Goal: Task Accomplishment & Management: Complete application form

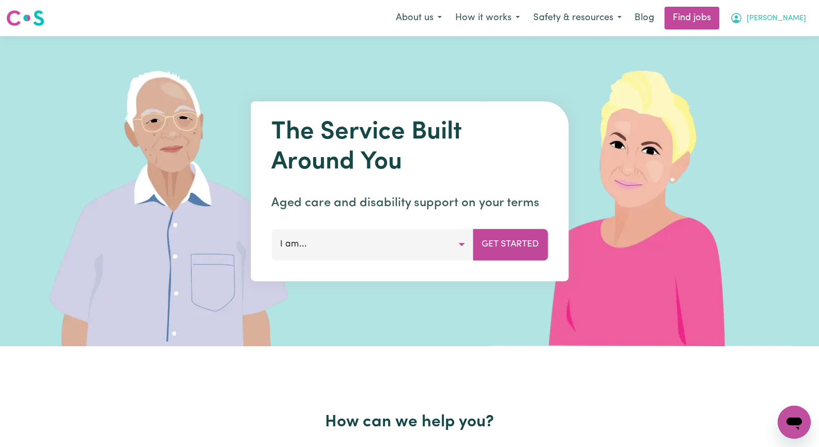
click at [795, 22] on span "[PERSON_NAME]" at bounding box center [776, 18] width 59 height 11
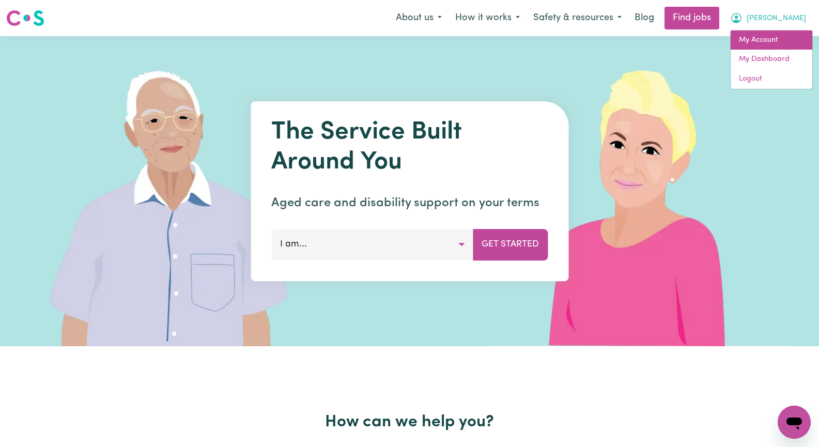
click at [789, 39] on link "My Account" at bounding box center [772, 41] width 82 height 20
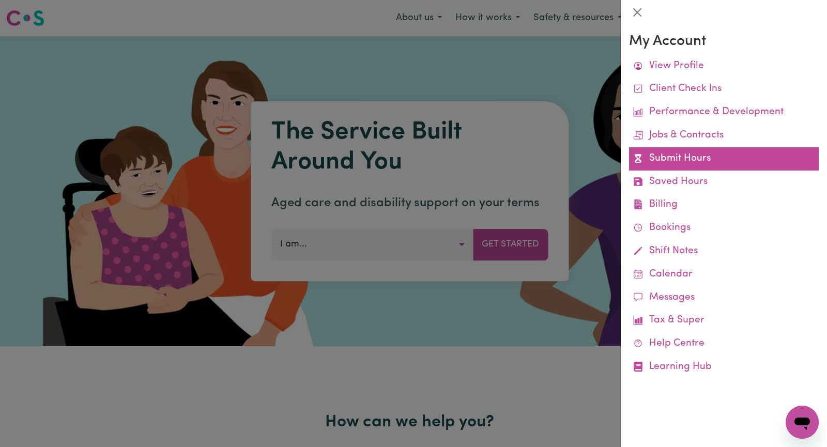
click at [704, 161] on link "Submit Hours" at bounding box center [724, 158] width 190 height 23
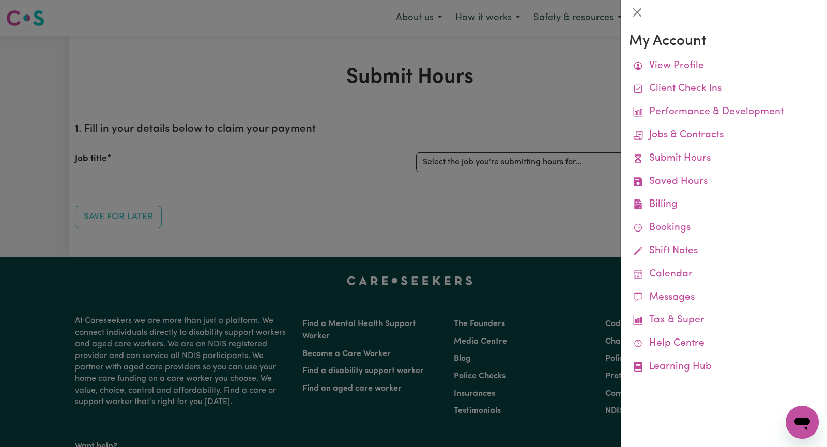
click at [473, 115] on div at bounding box center [413, 223] width 827 height 447
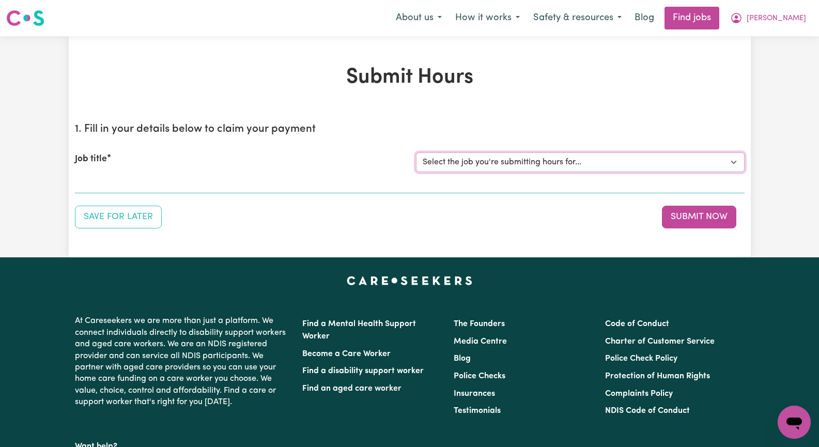
click at [733, 161] on select "Select the job you're submitting hours for... [[PERSON_NAME]] Seeking Mature, P…" at bounding box center [580, 163] width 329 height 20
select select "14585"
click at [416, 153] on select "Select the job you're submitting hours for... [[PERSON_NAME]] Seeking Mature, P…" at bounding box center [580, 163] width 329 height 20
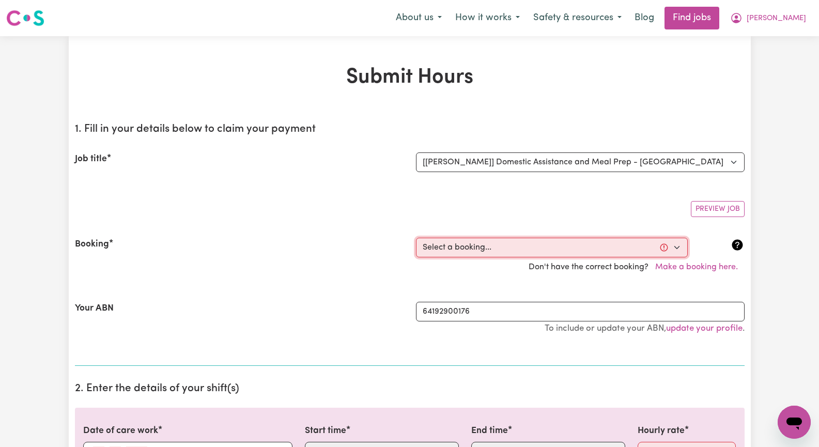
click at [676, 248] on select "Select a booking... Tue, August 19, 2025 - 09:30am to 01:30pm (RECURRING) Tue, …" at bounding box center [552, 248] width 272 height 20
select select "348648"
click at [416, 238] on select "Select a booking... Tue, August 19, 2025 - 09:30am to 01:30pm (RECURRING) Tue, …" at bounding box center [552, 248] width 272 height 20
type input "2025-09-09"
type input "9"
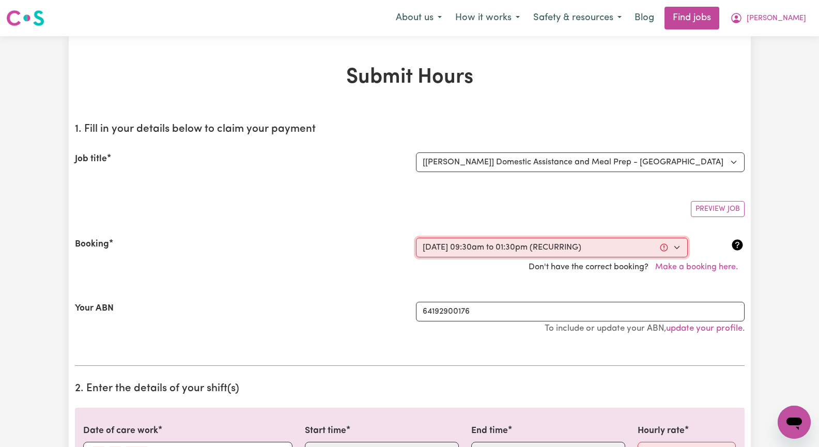
type input "9"
type input "2025"
type input "09:30"
type input "9"
type input "30"
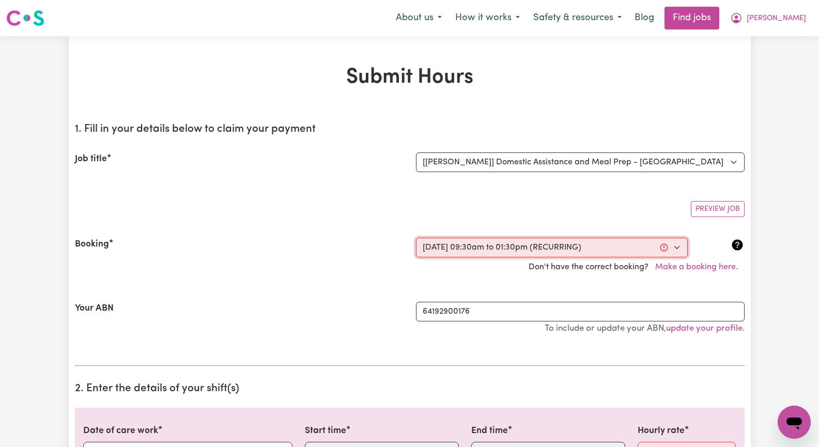
select select "am"
type input "13:30"
type input "1"
type input "30"
select select "pm"
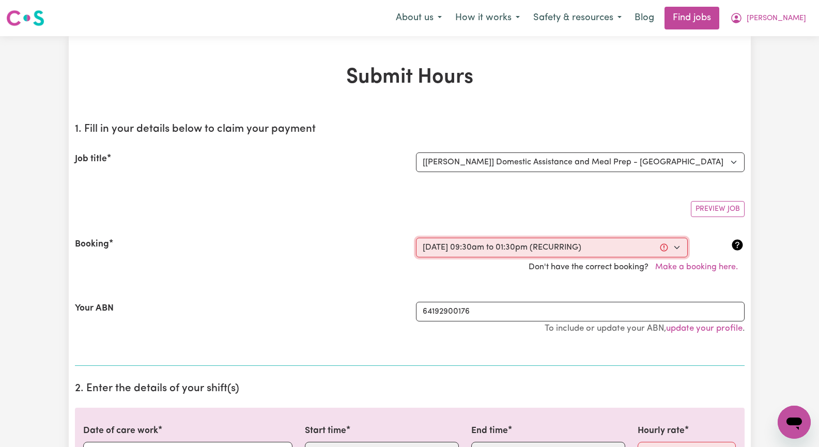
select select "45-Weekday"
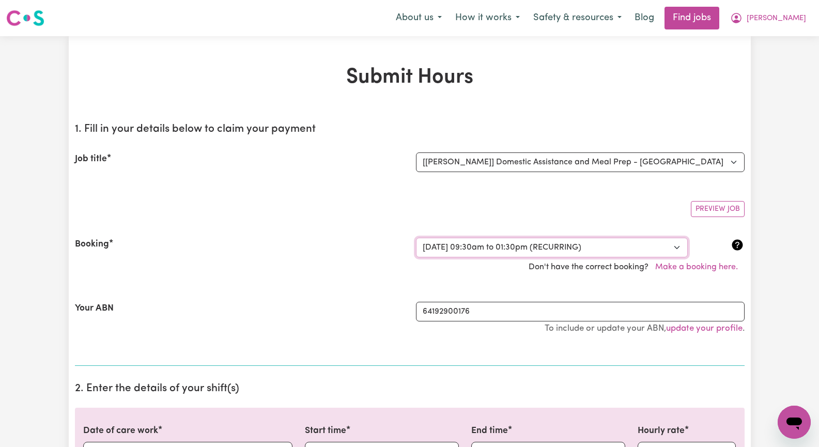
scroll to position [52, 0]
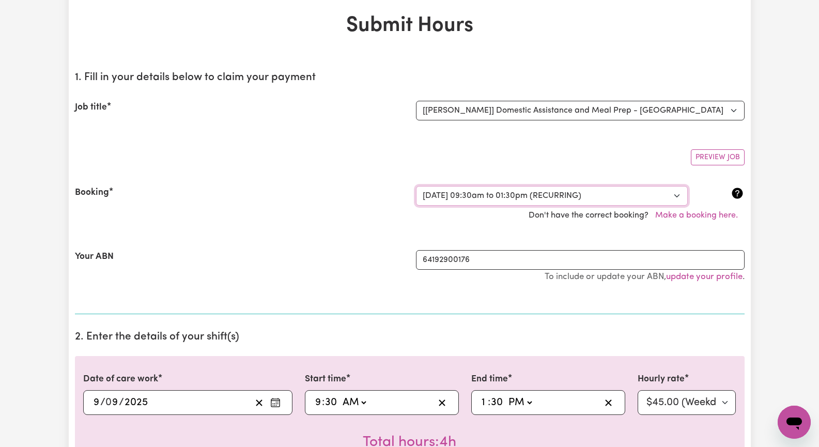
click at [679, 196] on select "Select a booking... Tue, August 19, 2025 - 09:30am to 01:30pm (RECURRING) Tue, …" at bounding box center [552, 196] width 272 height 20
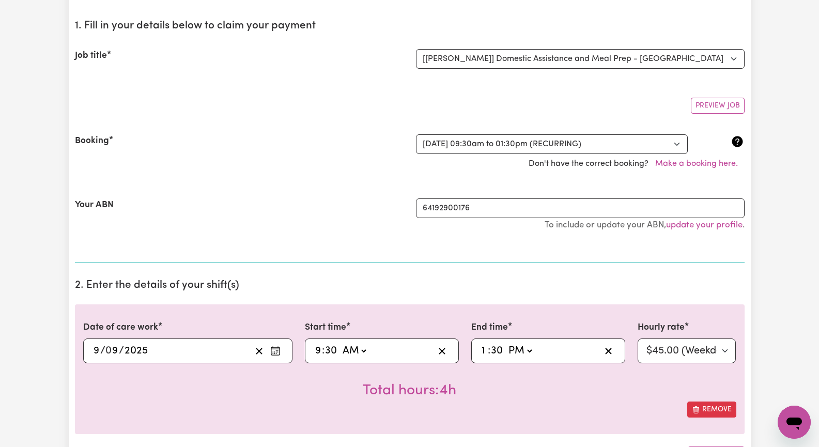
click at [275, 352] on icon "Enter the date of care work" at bounding box center [275, 351] width 10 height 10
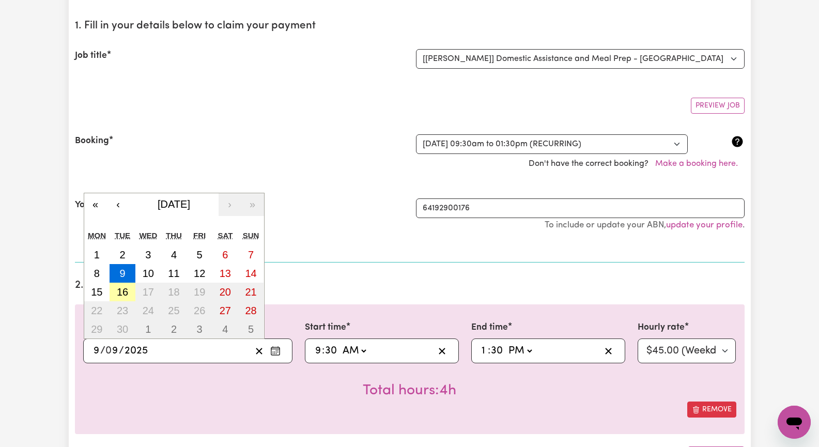
click at [126, 289] on abbr "16" at bounding box center [122, 291] width 11 height 11
type input "[DATE]"
type input "16"
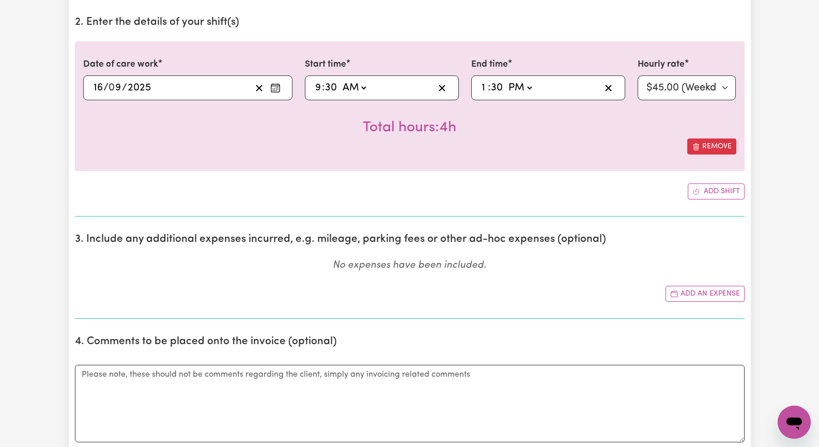
scroll to position [414, 0]
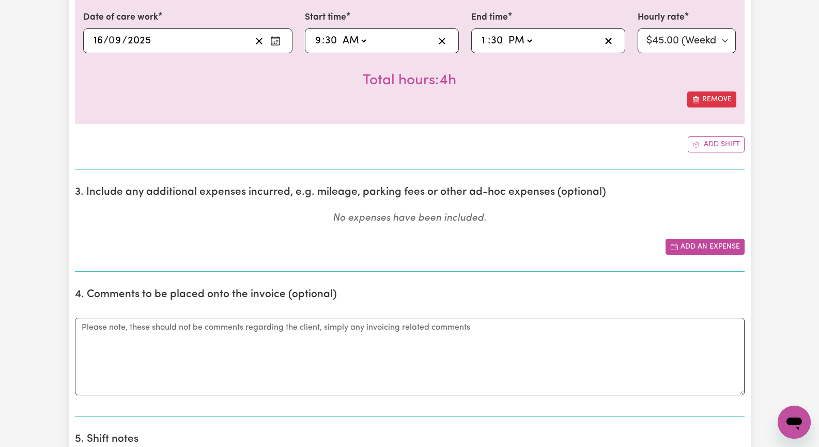
click at [702, 247] on button "Add an expense" at bounding box center [705, 247] width 79 height 16
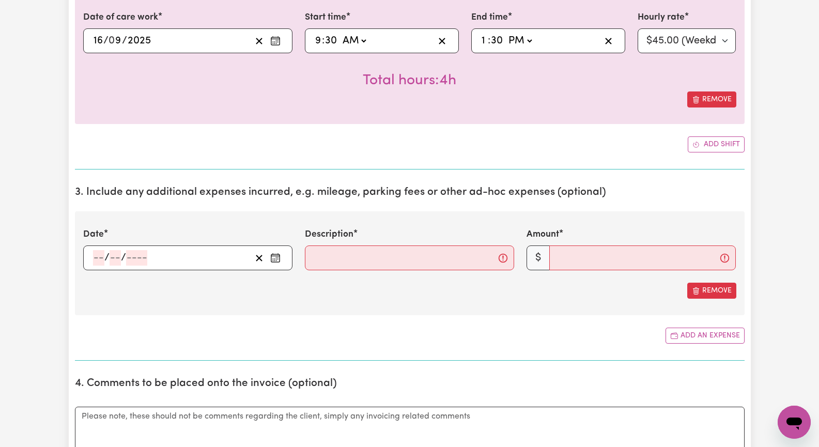
click at [277, 262] on icon "Enter the date of expense" at bounding box center [275, 258] width 10 height 10
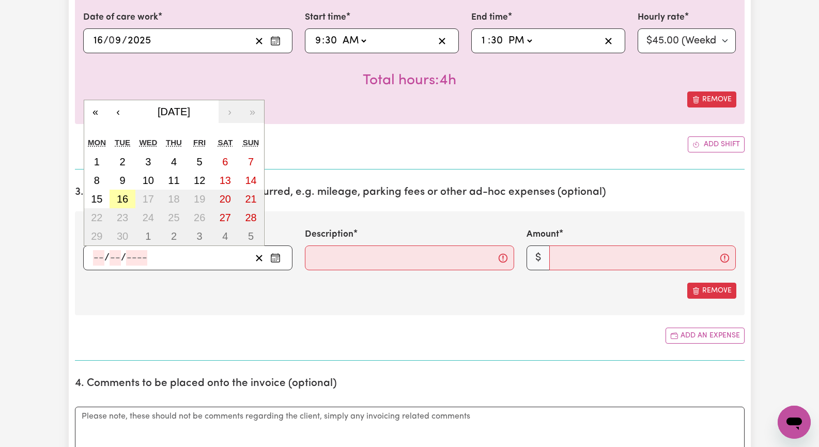
click at [124, 196] on abbr "16" at bounding box center [122, 198] width 11 height 11
type input "[DATE]"
type input "16"
type input "9"
type input "2025"
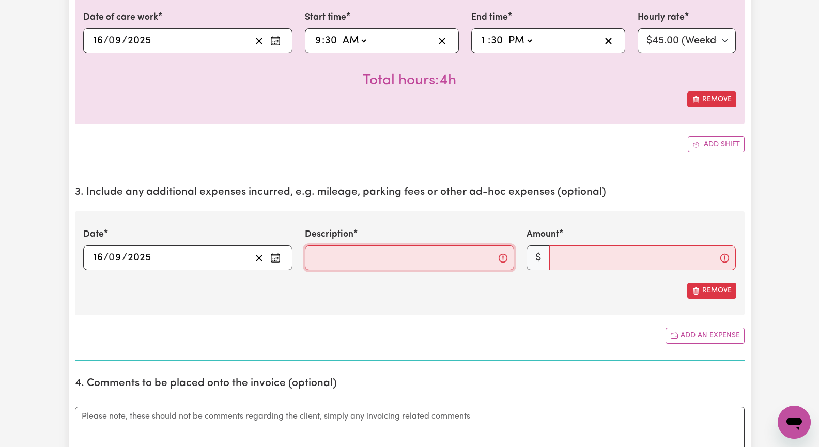
click at [323, 254] on input "Description" at bounding box center [409, 258] width 209 height 25
type input ".88 x 6 kms"
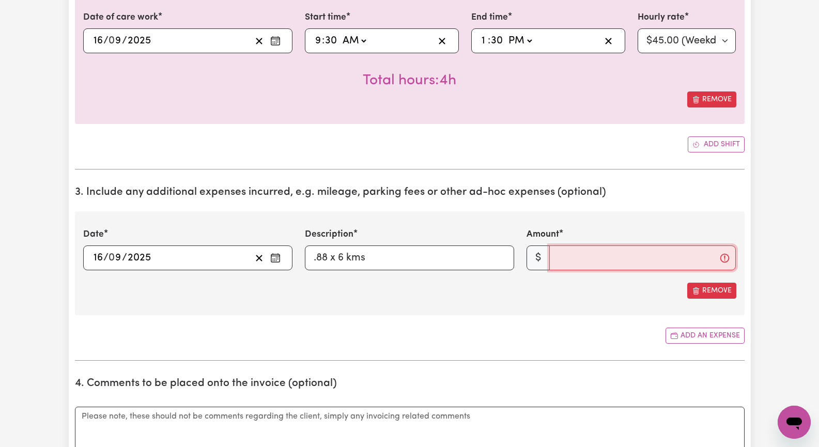
click at [590, 263] on input "Amount" at bounding box center [643, 258] width 187 height 25
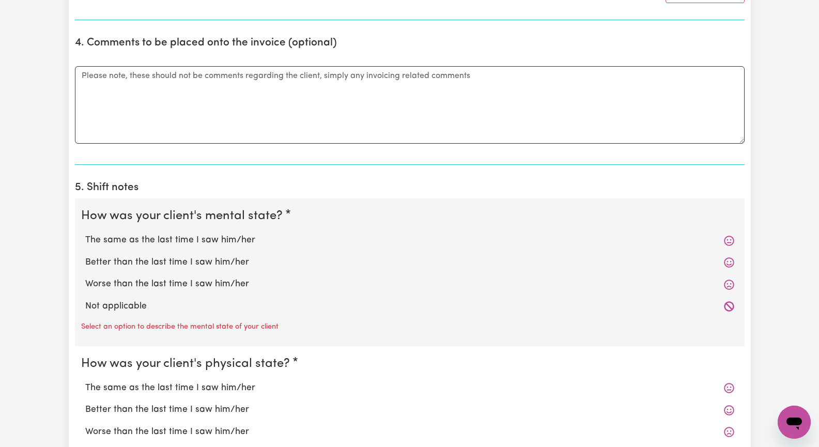
scroll to position [775, 0]
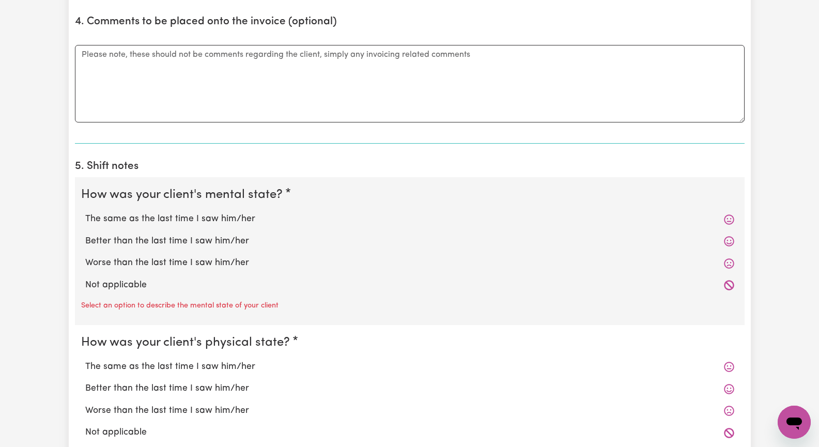
type input "5.28"
drag, startPoint x: 222, startPoint y: 218, endPoint x: 217, endPoint y: 226, distance: 9.0
click at [222, 218] on label "The same as the last time I saw him/her" at bounding box center [409, 218] width 649 height 13
click at [85, 212] on input "The same as the last time I saw him/her" at bounding box center [85, 212] width 1 height 1
radio input "true"
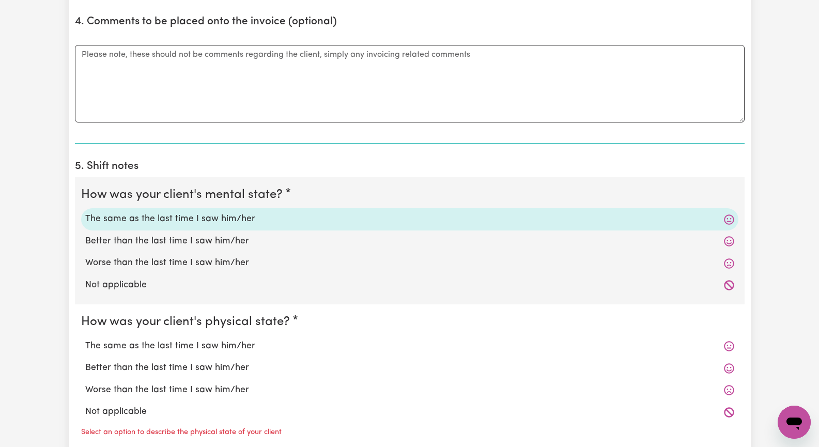
click at [215, 349] on label "The same as the last time I saw him/her" at bounding box center [409, 346] width 649 height 13
click at [85, 340] on input "The same as the last time I saw him/her" at bounding box center [85, 339] width 1 height 1
radio input "true"
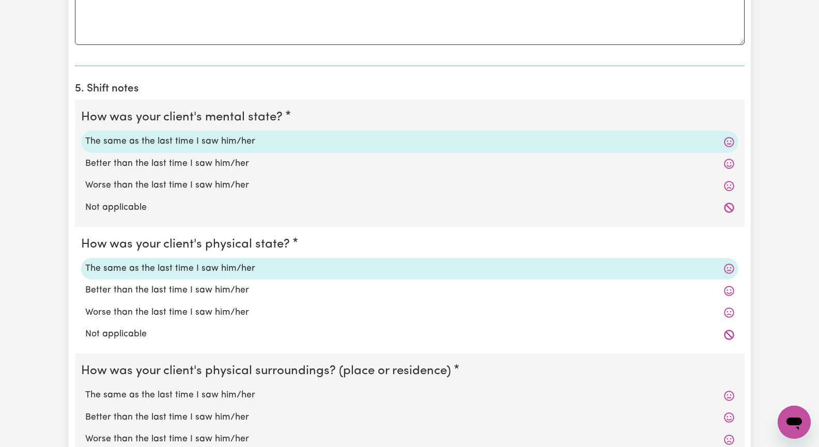
scroll to position [931, 0]
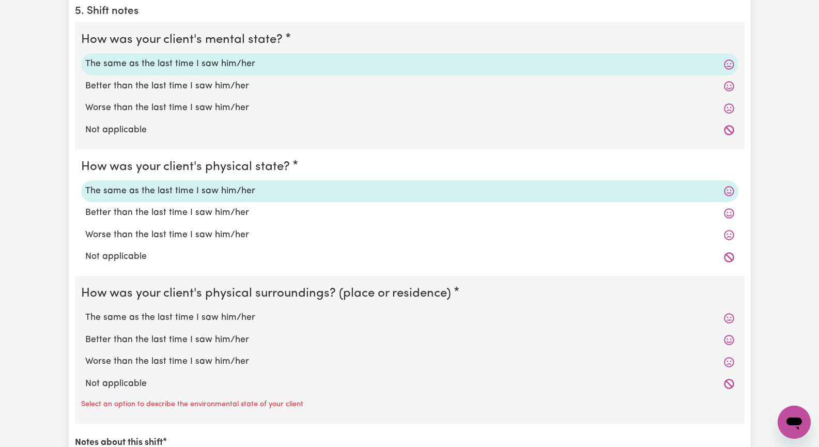
drag, startPoint x: 235, startPoint y: 315, endPoint x: 240, endPoint y: 314, distance: 5.7
click at [235, 315] on label "The same as the last time I saw him/her" at bounding box center [409, 317] width 649 height 13
click at [85, 311] on input "The same as the last time I saw him/her" at bounding box center [85, 311] width 1 height 1
radio input "true"
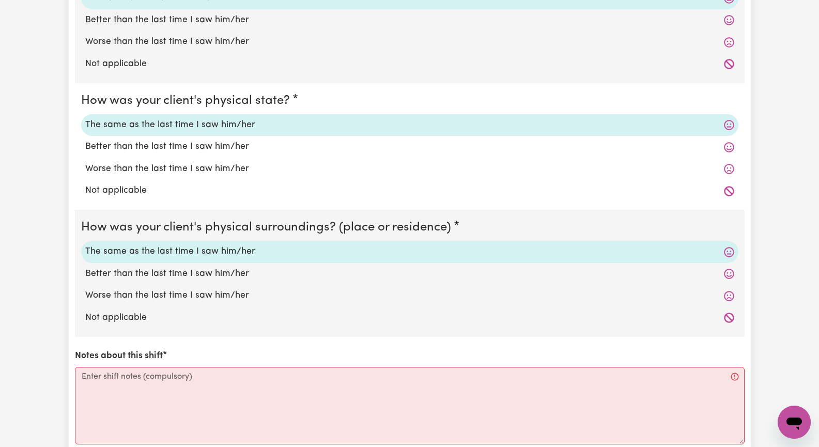
scroll to position [1086, 0]
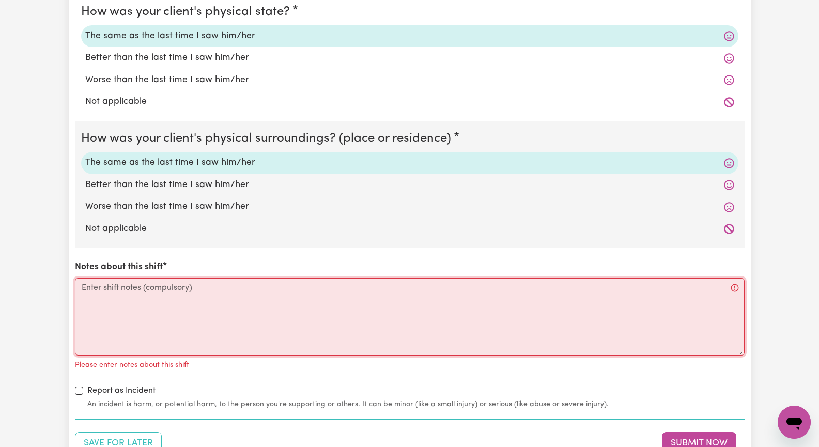
click at [200, 321] on textarea "Notes about this shift" at bounding box center [410, 317] width 670 height 78
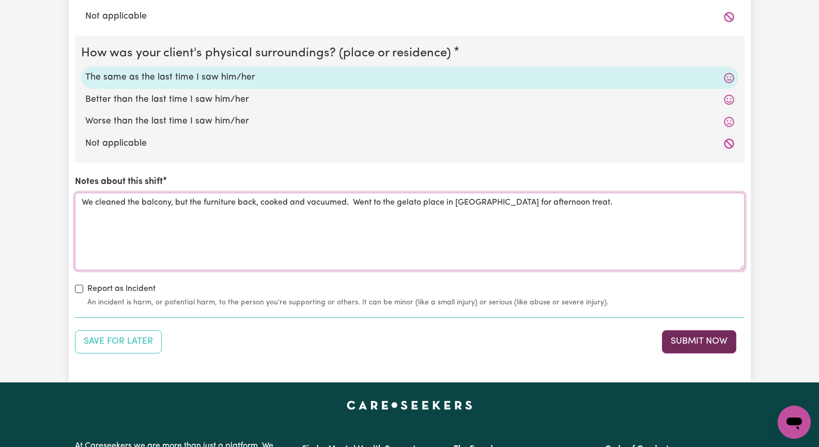
scroll to position [1189, 0]
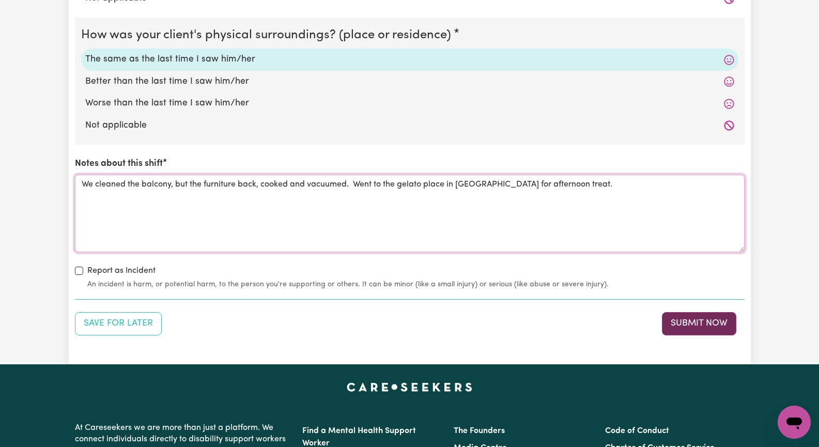
type textarea "We cleaned the balcony, but the furniture back, cooked and vacuumed. Went to th…"
click at [696, 321] on button "Submit Now" at bounding box center [699, 323] width 74 height 23
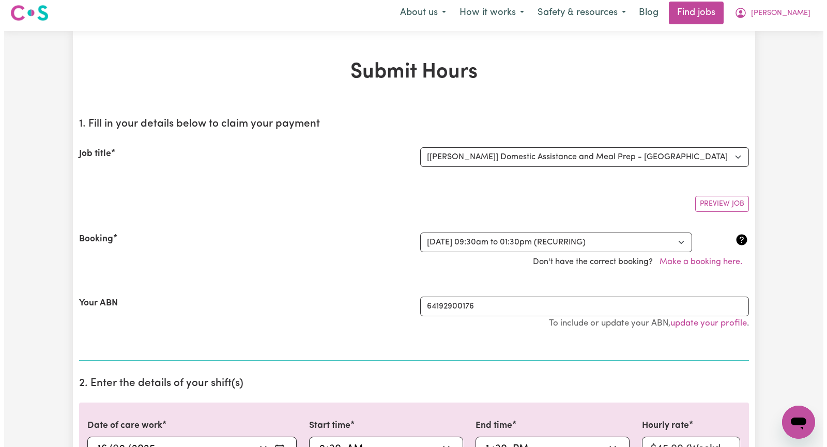
scroll to position [0, 0]
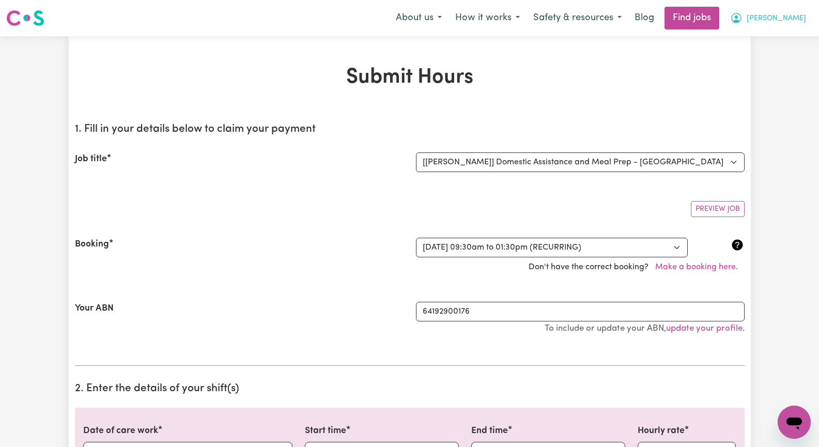
click at [792, 20] on span "[PERSON_NAME]" at bounding box center [776, 18] width 59 height 11
click at [796, 59] on link "My Dashboard" at bounding box center [772, 60] width 82 height 20
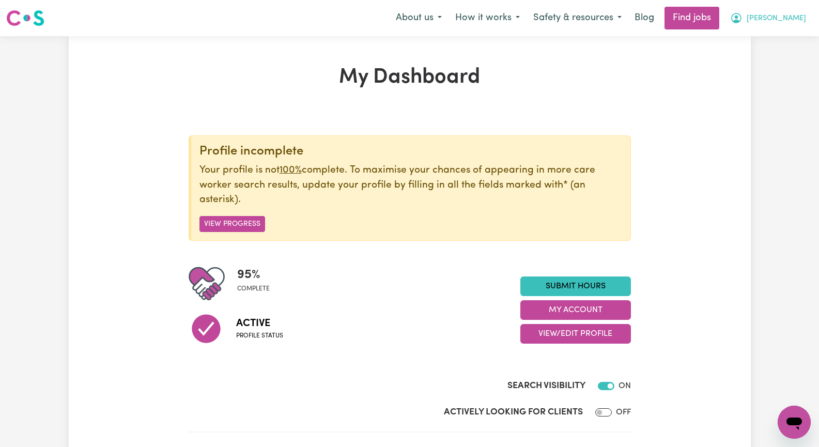
click at [793, 22] on span "[PERSON_NAME]" at bounding box center [776, 18] width 59 height 11
click at [787, 39] on link "My Account" at bounding box center [772, 41] width 82 height 20
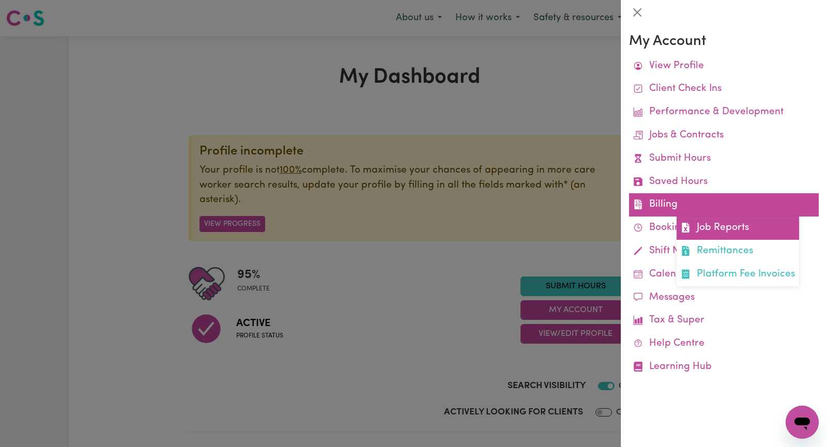
click at [723, 227] on link "Job Reports" at bounding box center [738, 228] width 123 height 23
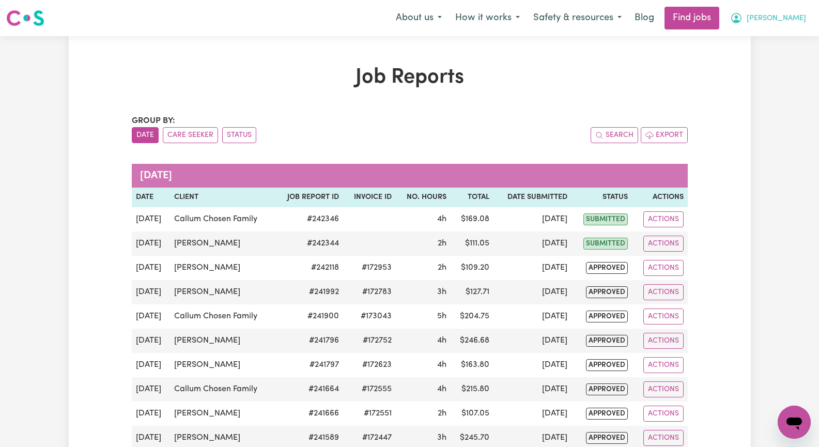
click at [793, 17] on span "[PERSON_NAME]" at bounding box center [776, 18] width 59 height 11
click at [791, 33] on link "My Account" at bounding box center [772, 41] width 82 height 20
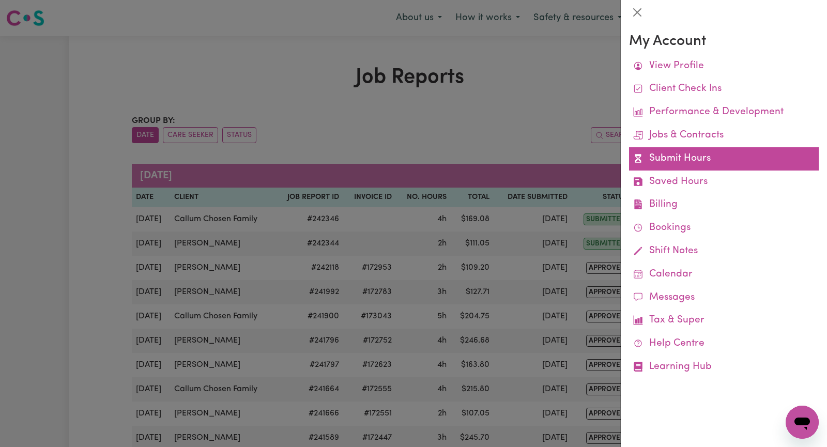
click at [739, 161] on link "Submit Hours" at bounding box center [724, 158] width 190 height 23
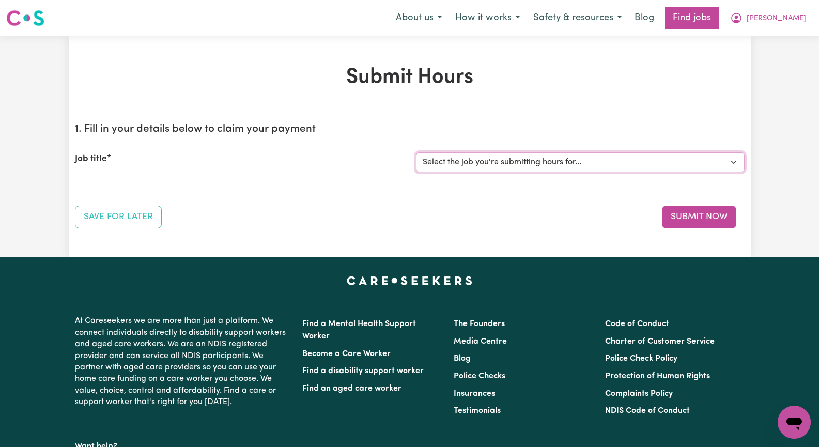
click at [730, 164] on select "Select the job you're submitting hours for... [[PERSON_NAME]] Seeking Mature, P…" at bounding box center [580, 163] width 329 height 20
select select "14585"
click at [416, 153] on select "Select the job you're submitting hours for... [[PERSON_NAME]] Seeking Mature, P…" at bounding box center [580, 163] width 329 height 20
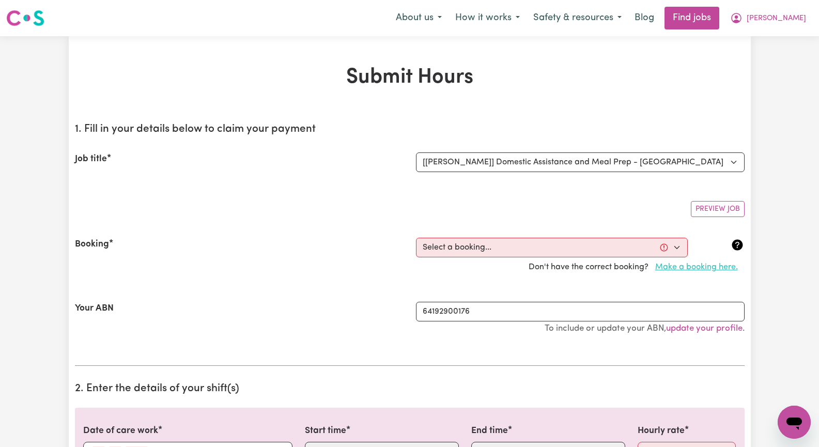
click at [698, 266] on button "Make a booking here." at bounding box center [697, 267] width 96 height 20
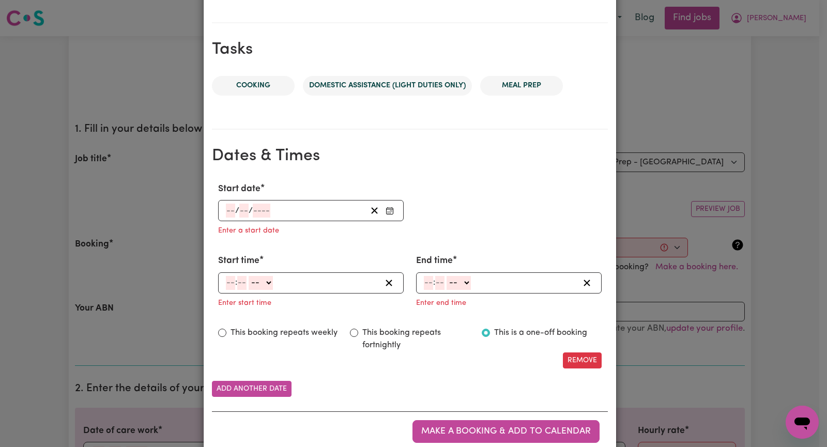
scroll to position [520, 0]
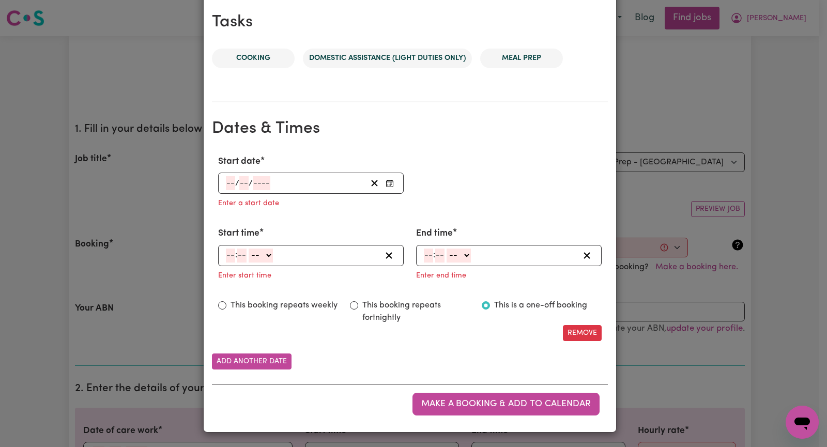
click at [386, 182] on icon "Enter Start date" at bounding box center [390, 183] width 8 height 8
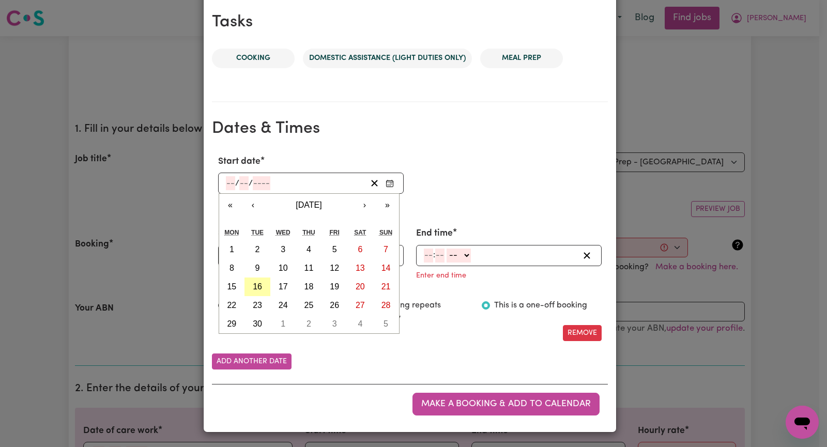
click at [255, 285] on abbr "16" at bounding box center [257, 286] width 9 height 9
type input "[DATE]"
type input "16"
type input "9"
type input "2025"
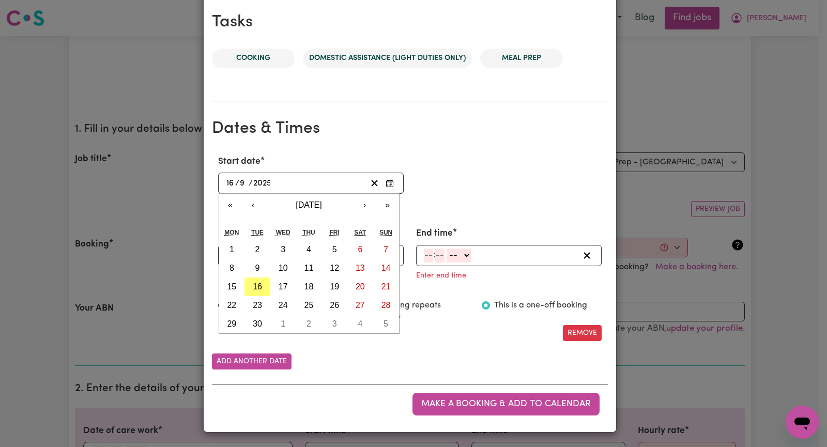
scroll to position [499, 0]
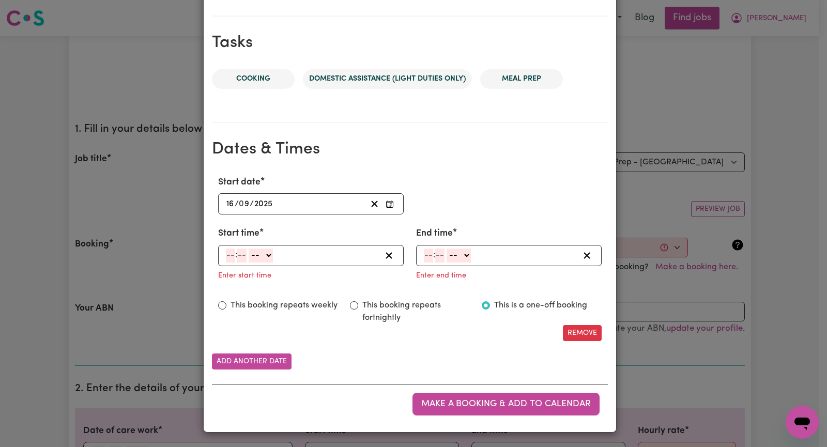
click at [226, 255] on input "number" at bounding box center [230, 256] width 9 height 14
type input "9"
type input "30"
click at [262, 255] on select "-- AM PM" at bounding box center [259, 256] width 24 height 14
click at [247, 249] on select "-- AM PM" at bounding box center [259, 256] width 24 height 14
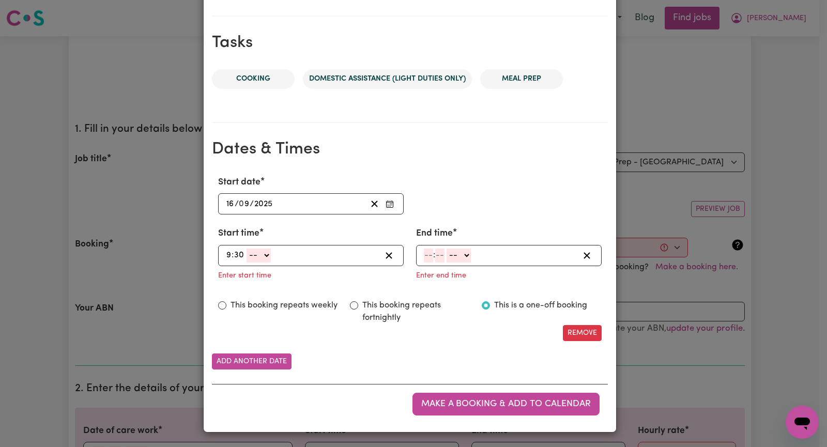
drag, startPoint x: 422, startPoint y: 252, endPoint x: 431, endPoint y: 249, distance: 9.3
click at [424, 250] on input "number" at bounding box center [428, 256] width 9 height 14
type input "1"
click at [431, 254] on input "number" at bounding box center [435, 256] width 9 height 14
type input "30"
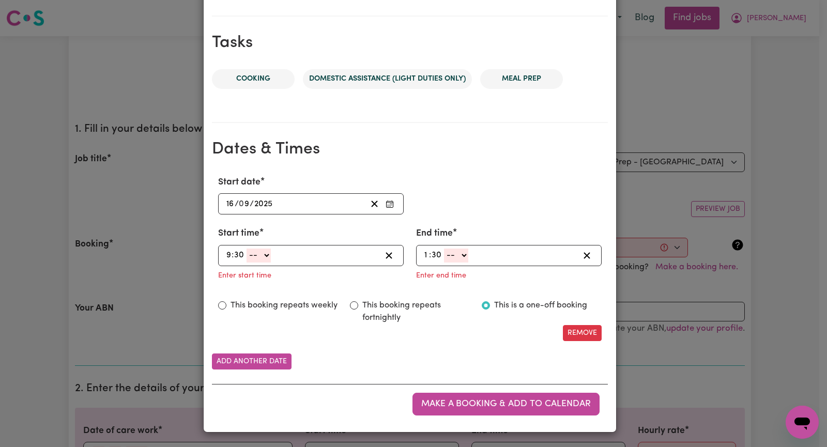
click at [461, 256] on select "-- AM PM" at bounding box center [456, 256] width 24 height 14
select select "pm"
click at [444, 249] on select "-- AM PM" at bounding box center [456, 256] width 24 height 14
type input "13:30"
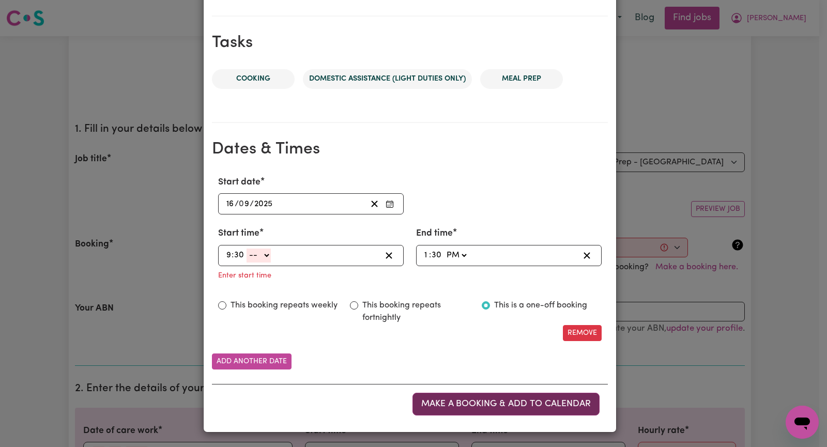
click at [458, 400] on span "Make a booking & add to calendar" at bounding box center [506, 404] width 170 height 9
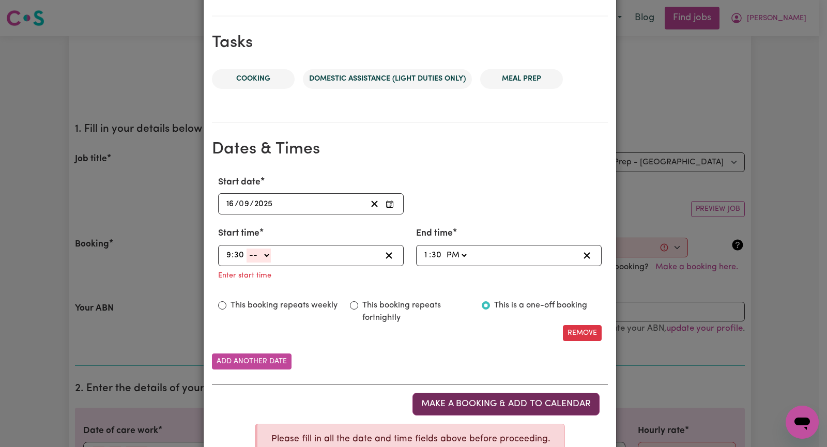
scroll to position [539, 0]
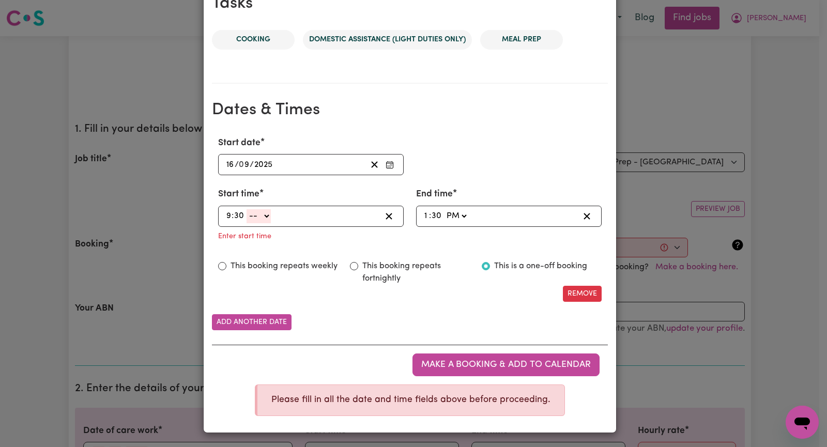
click at [265, 214] on select "-- AM PM" at bounding box center [259, 216] width 24 height 14
select select "am"
click at [247, 223] on select "-- AM PM" at bounding box center [259, 216] width 24 height 14
type input "09:30"
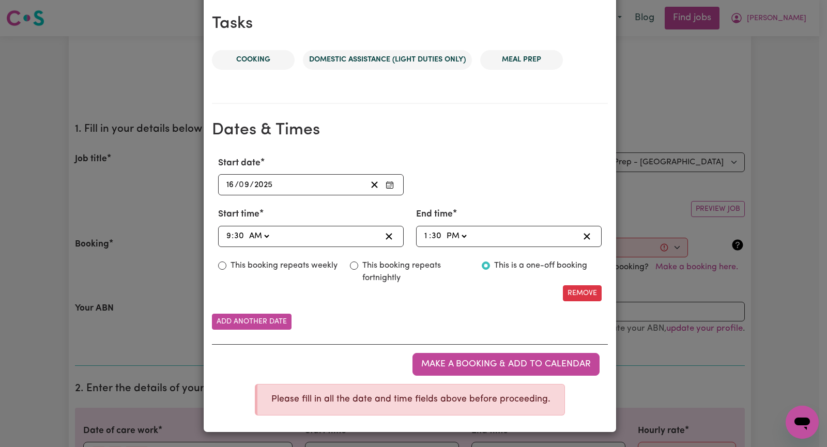
scroll to position [518, 0]
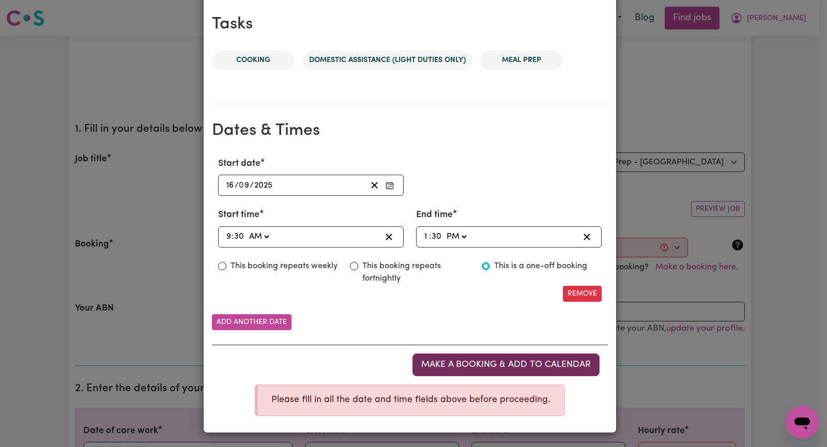
click at [480, 365] on span "Make a booking & add to calendar" at bounding box center [506, 364] width 170 height 9
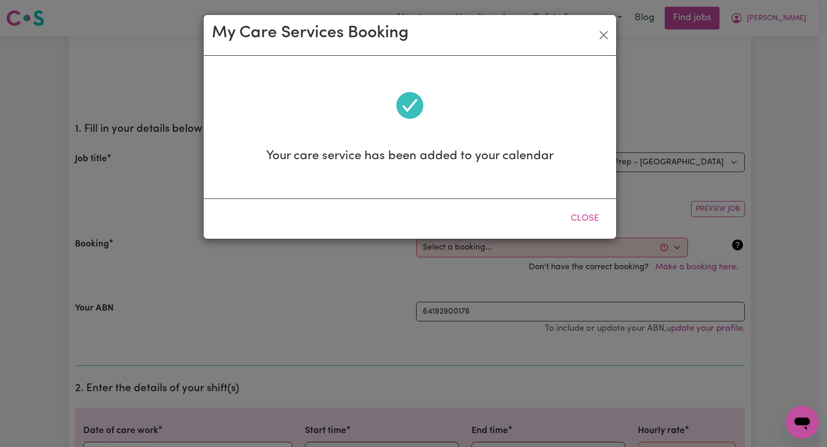
scroll to position [0, 0]
click at [579, 214] on button "Close" at bounding box center [585, 218] width 46 height 23
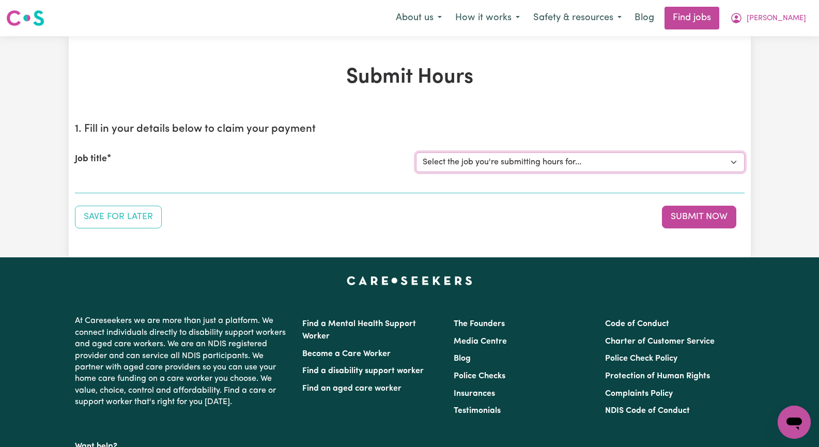
click at [733, 161] on select "Select the job you're submitting hours for... [[PERSON_NAME]] Seeking Mature, P…" at bounding box center [580, 163] width 329 height 20
select select "14585"
click at [416, 153] on select "Select the job you're submitting hours for... [[PERSON_NAME]] Seeking Mature, P…" at bounding box center [580, 163] width 329 height 20
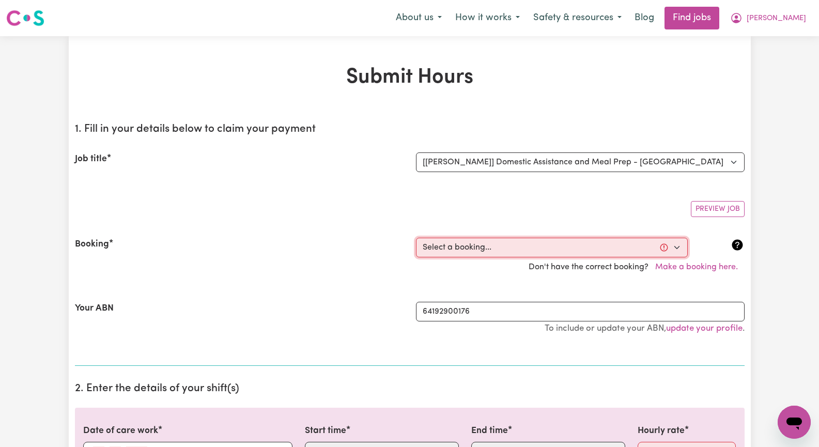
click at [676, 248] on select "Select a booking... [DATE] 09:30am to 01:30pm (RECURRING) [GEOGRAPHIC_DATA][DAT…" at bounding box center [552, 248] width 272 height 20
select select "365053"
click at [416, 238] on select "Select a booking... [DATE] 09:30am to 01:30pm (RECURRING) [GEOGRAPHIC_DATA][DAT…" at bounding box center [552, 248] width 272 height 20
type input "[DATE]"
type input "16"
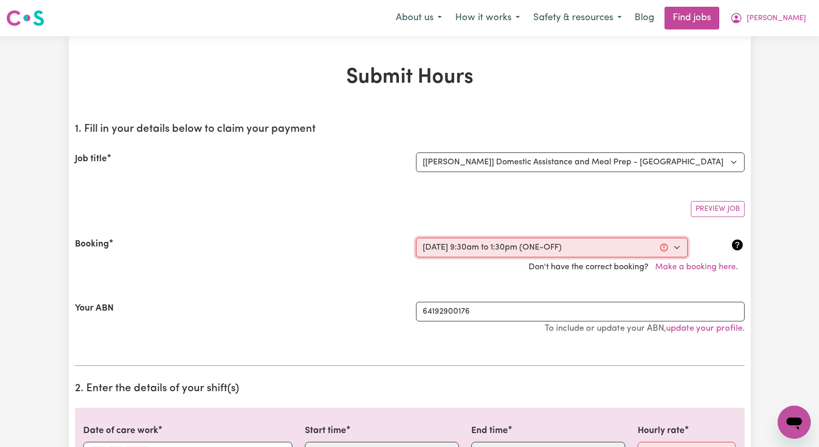
type input "9"
type input "2025"
type input "09:30"
type input "9"
type input "30"
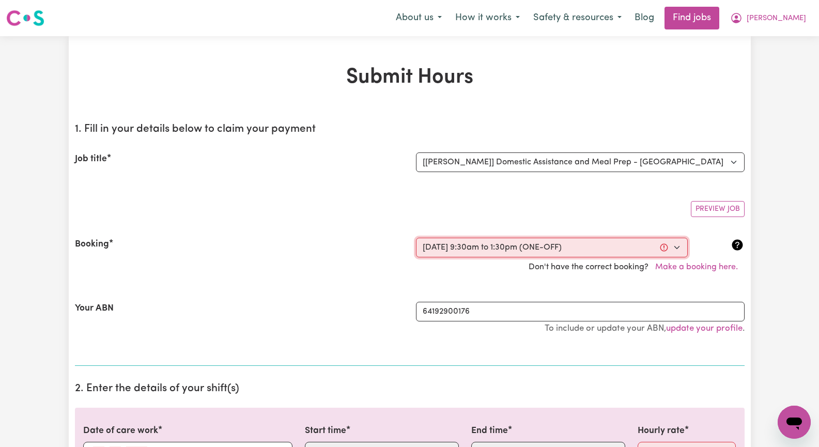
select select "am"
type input "13:30"
type input "1"
type input "30"
select select "pm"
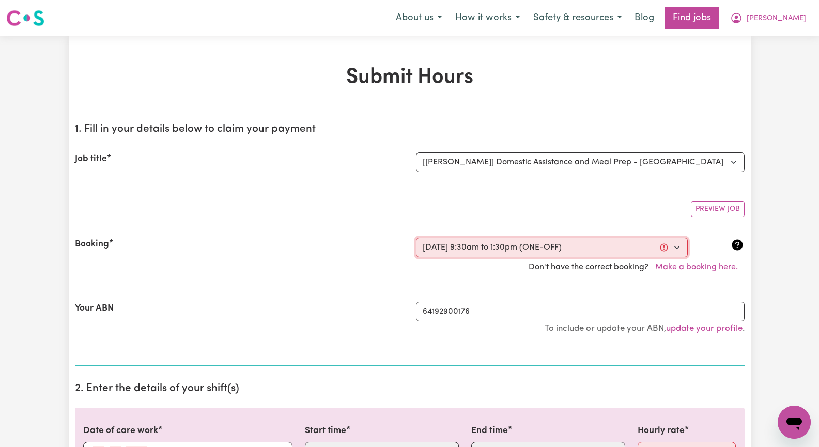
select select "45-Weekday"
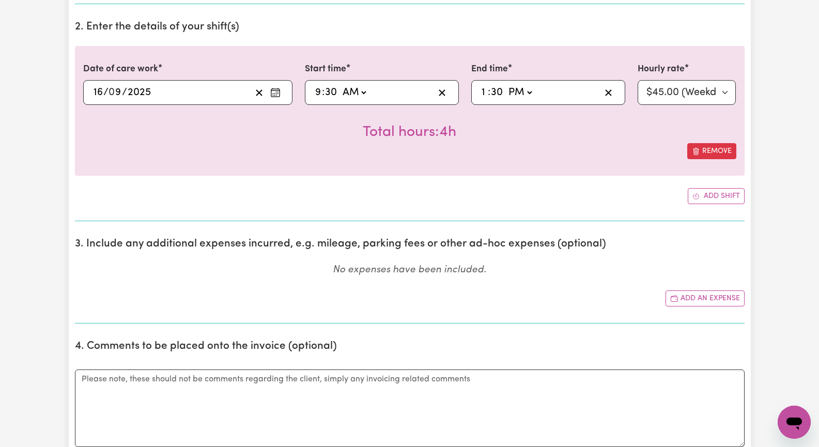
scroll to position [465, 0]
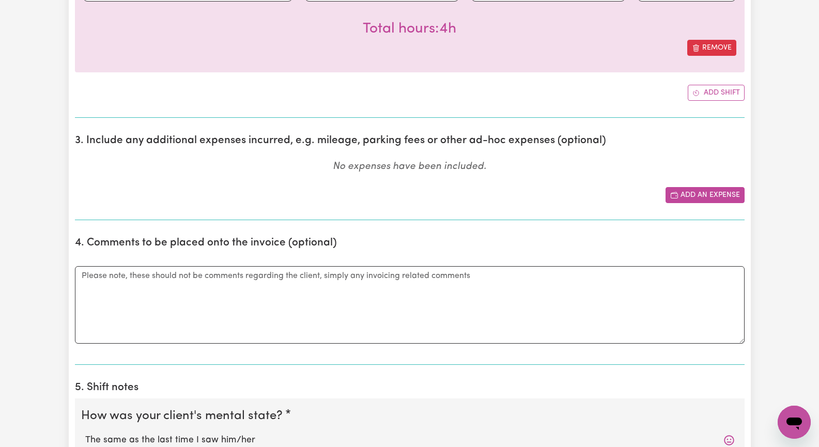
click at [704, 193] on button "Add an expense" at bounding box center [705, 195] width 79 height 16
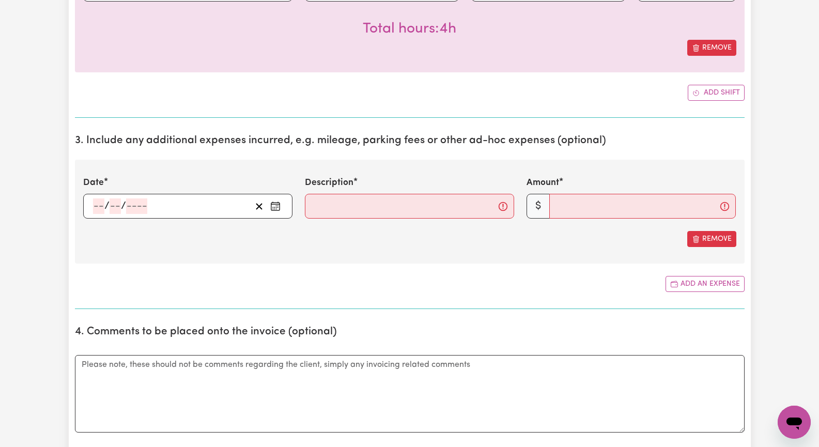
click at [278, 205] on icon "Enter the date of expense" at bounding box center [275, 206] width 10 height 10
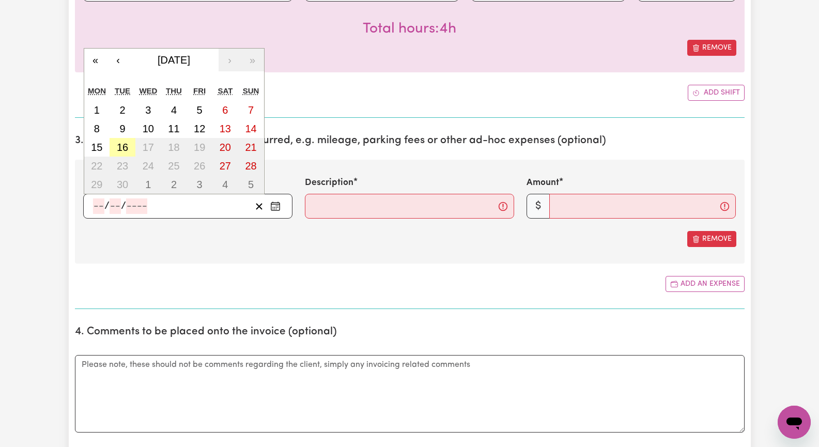
click at [122, 143] on abbr "16" at bounding box center [122, 147] width 11 height 11
type input "[DATE]"
type input "16"
type input "9"
type input "2025"
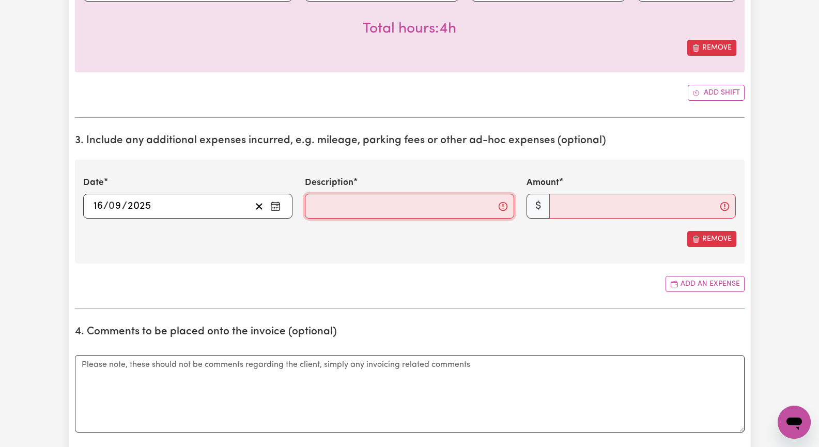
click at [356, 205] on input "Description" at bounding box center [409, 206] width 209 height 25
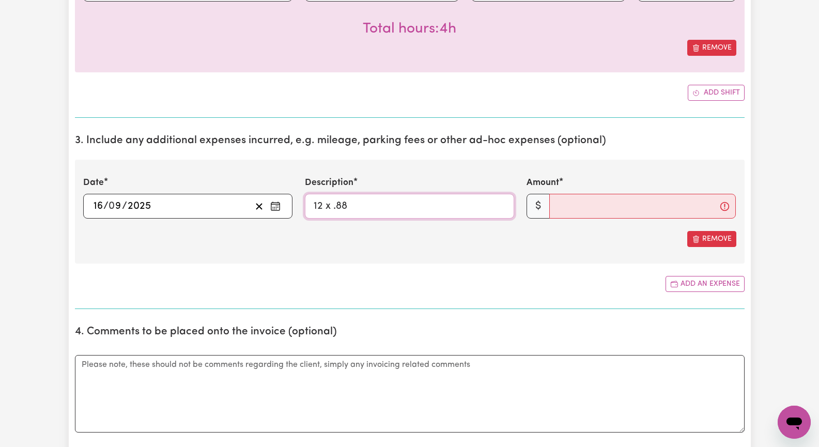
click at [327, 206] on input "12 x .88" at bounding box center [409, 206] width 209 height 25
type input "12 km x .88"
click at [563, 203] on input "Amount" at bounding box center [643, 206] width 187 height 25
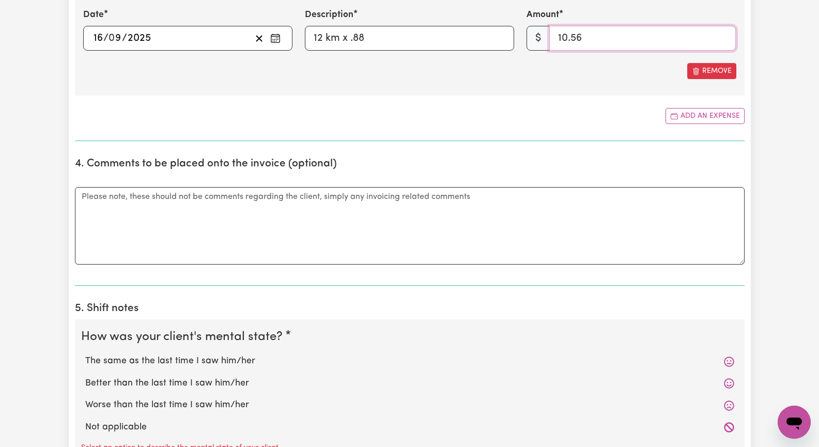
scroll to position [672, 0]
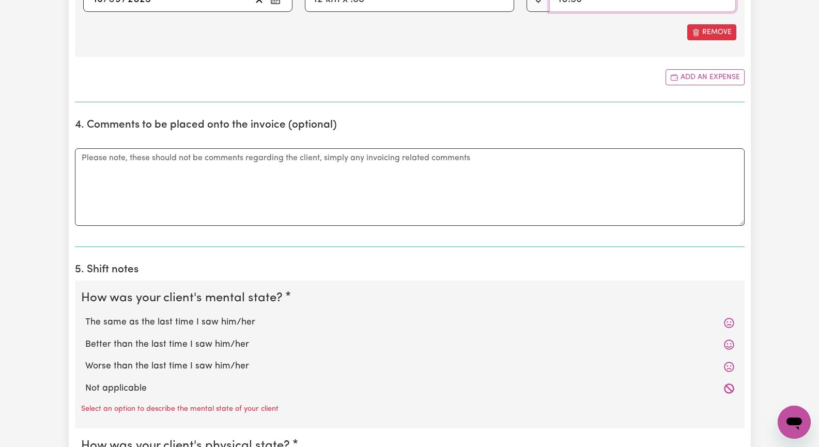
type input "10.56"
click at [233, 323] on label "The same as the last time I saw him/her" at bounding box center [409, 322] width 649 height 13
click at [85, 316] on input "The same as the last time I saw him/her" at bounding box center [85, 315] width 1 height 1
radio input "true"
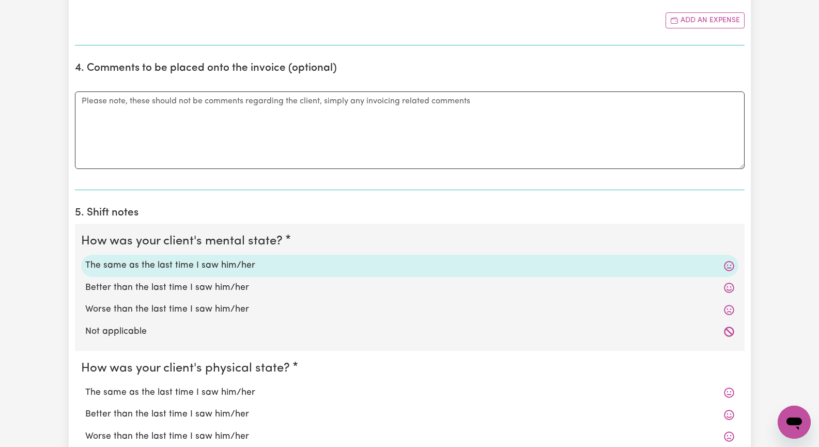
scroll to position [827, 0]
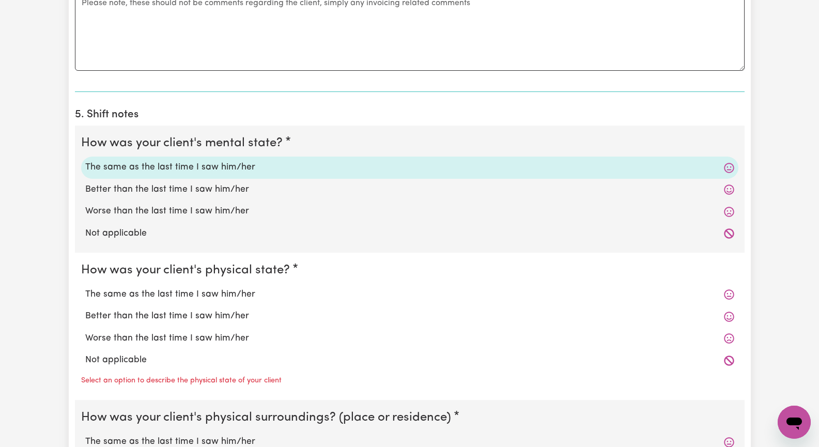
click at [240, 296] on label "The same as the last time I saw him/her" at bounding box center [409, 294] width 649 height 13
click at [85, 288] on input "The same as the last time I saw him/her" at bounding box center [85, 287] width 1 height 1
radio input "true"
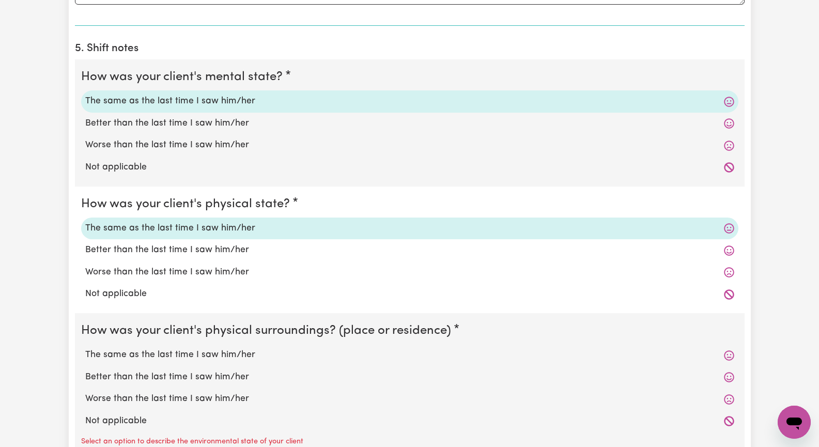
scroll to position [931, 0]
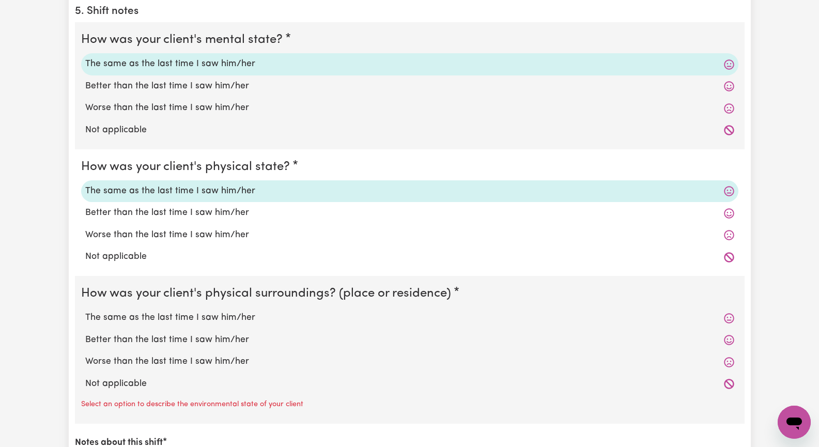
drag, startPoint x: 245, startPoint y: 317, endPoint x: 316, endPoint y: 332, distance: 73.0
click at [248, 317] on label "The same as the last time I saw him/her" at bounding box center [409, 317] width 649 height 13
click at [85, 311] on input "The same as the last time I saw him/her" at bounding box center [85, 311] width 1 height 1
radio input "true"
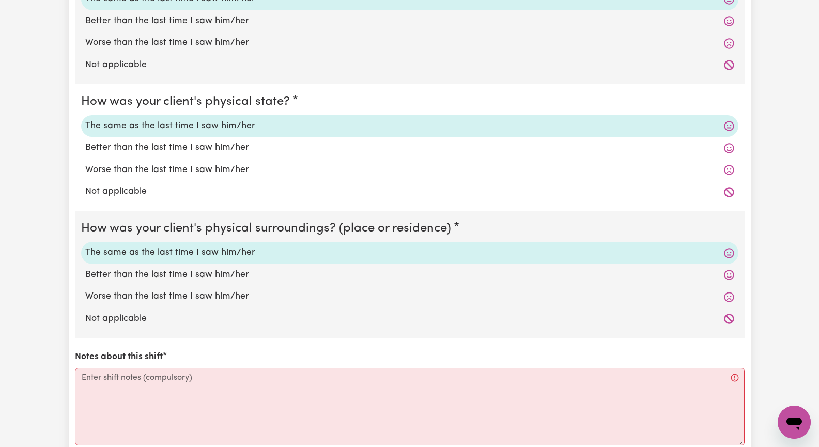
scroll to position [1034, 0]
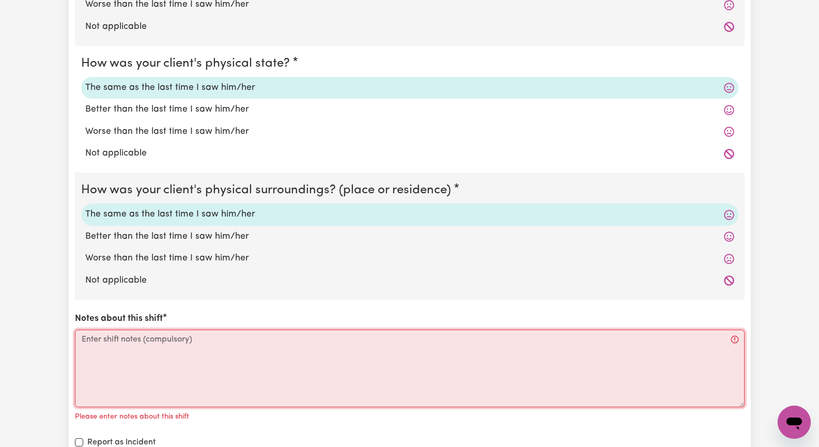
click at [161, 363] on textarea "Notes about this shift" at bounding box center [410, 369] width 670 height 78
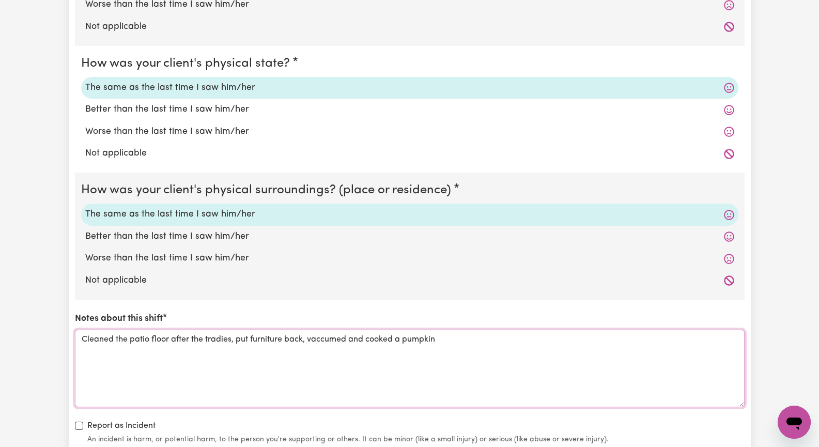
click at [367, 341] on textarea "Cleaned the patio floor after the tradies, put furniture back, vaccumed and coo…" at bounding box center [410, 369] width 670 height 78
click at [470, 336] on textarea "Cleaned the patio floor after the tradies, put furniture back, vaccumed and [PE…" at bounding box center [410, 369] width 670 height 78
drag, startPoint x: 576, startPoint y: 345, endPoint x: 592, endPoint y: 357, distance: 20.0
click at [591, 358] on textarea "Cleaned the patio floor after the tradies, put furniture back, vaccumed and [PE…" at bounding box center [410, 369] width 670 height 78
drag, startPoint x: 219, startPoint y: 344, endPoint x: 212, endPoint y: 367, distance: 23.7
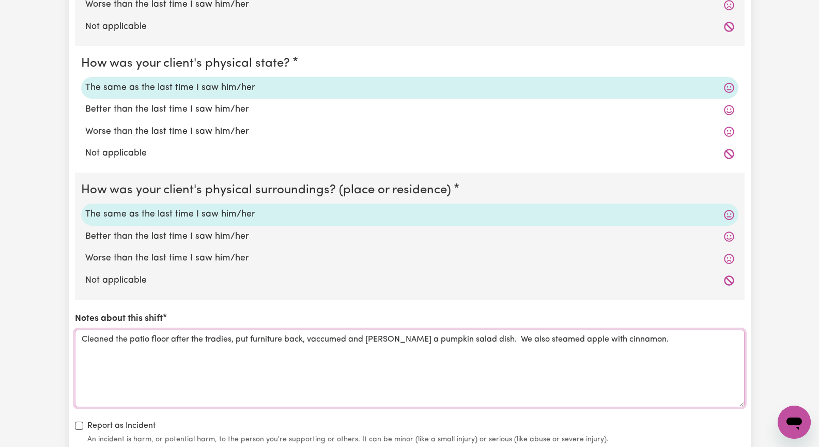
click at [212, 367] on textarea "Cleaned the patio floor after the tradies, put furniture back, vaccumed and [PE…" at bounding box center [410, 369] width 670 height 78
drag, startPoint x: 499, startPoint y: 339, endPoint x: 526, endPoint y: 332, distance: 27.8
click at [500, 338] on textarea "Cleaned the patio floor after the tradies, put furniture back, vacuumed and [PE…" at bounding box center [410, 369] width 670 height 78
click at [426, 340] on textarea "Cleaned the patio floor after the tradies, put furniture back, vacuumed and [PE…" at bounding box center [410, 369] width 670 height 78
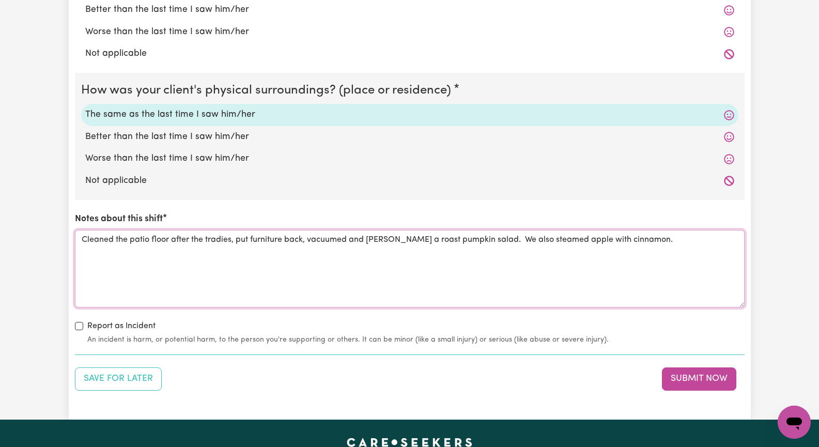
scroll to position [1137, 0]
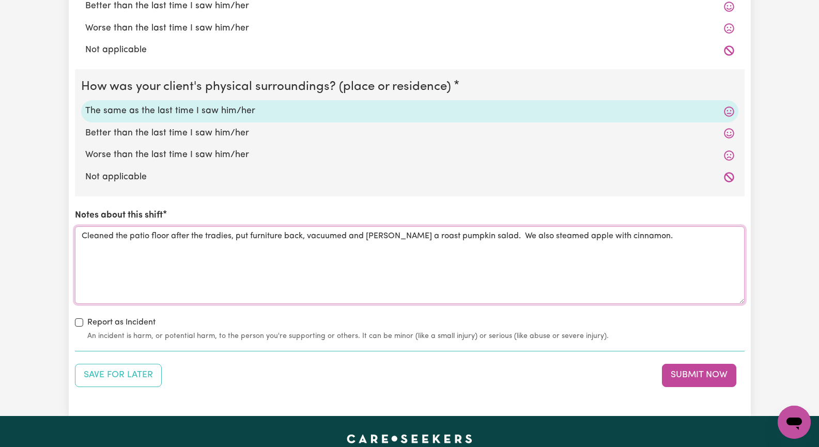
click at [689, 240] on textarea "Cleaned the patio floor after the tradies, put furniture back, vacuumed and [PE…" at bounding box center [410, 265] width 670 height 78
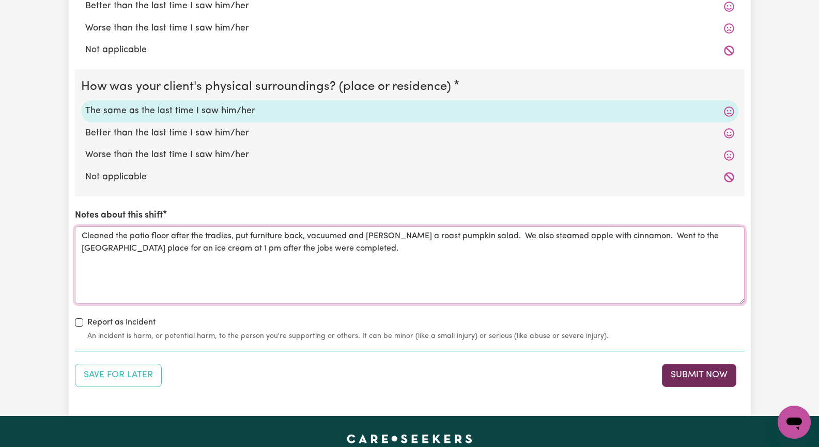
type textarea "Cleaned the patio floor after the tradies, put furniture back, vacuumed and [PE…"
click at [709, 378] on button "Submit Now" at bounding box center [699, 375] width 74 height 23
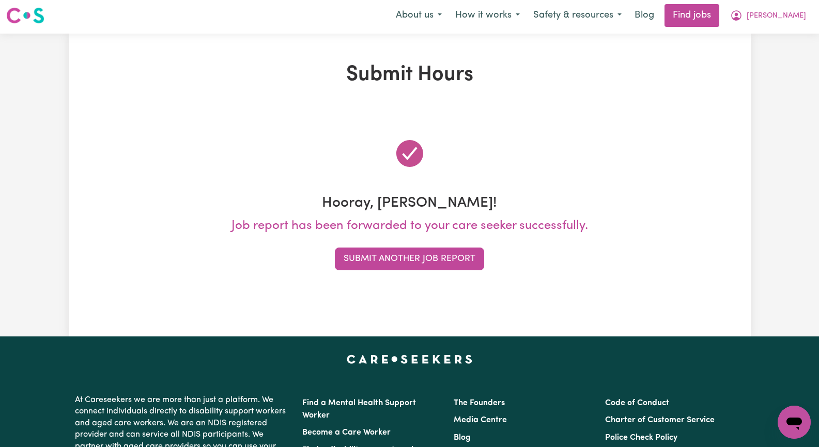
scroll to position [0, 0]
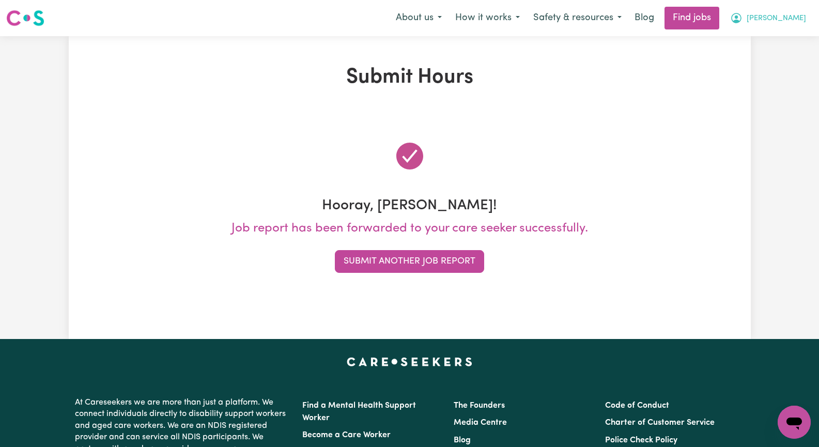
click at [792, 19] on span "[PERSON_NAME]" at bounding box center [776, 18] width 59 height 11
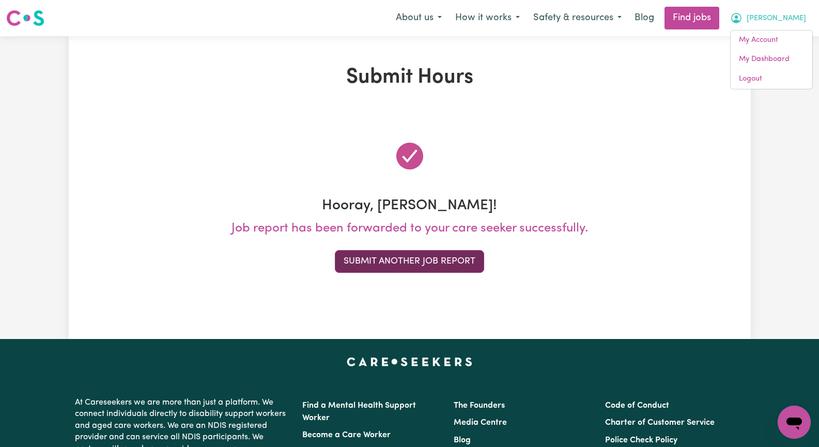
click at [386, 258] on button "Submit Another Job Report" at bounding box center [409, 261] width 149 height 23
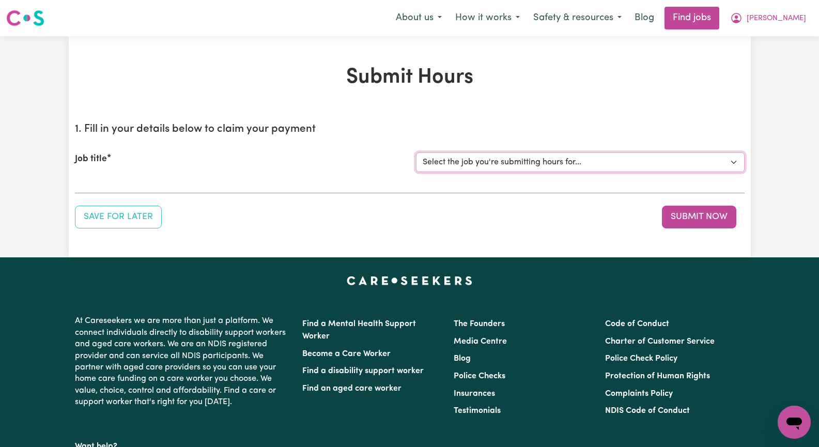
click at [735, 163] on select "Select the job you're submitting hours for... [[PERSON_NAME]] Seeking Mature, P…" at bounding box center [580, 163] width 329 height 20
select select "14611"
click at [416, 153] on select "Select the job you're submitting hours for... [[PERSON_NAME]] Seeking Mature, P…" at bounding box center [580, 163] width 329 height 20
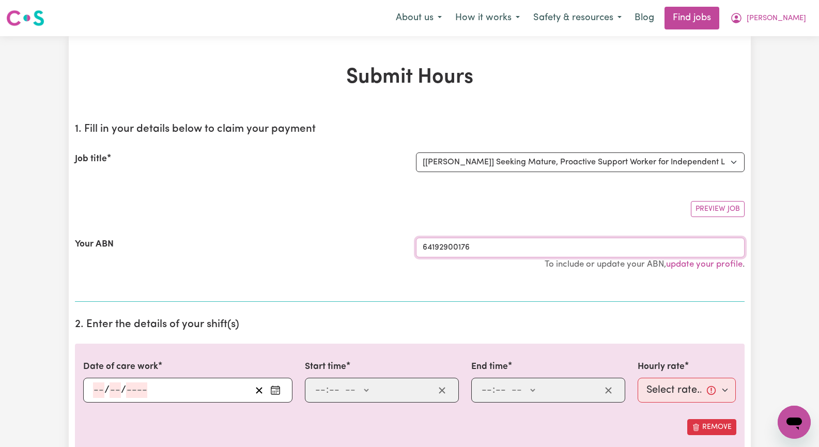
click at [495, 252] on input "64192900176" at bounding box center [580, 248] width 329 height 20
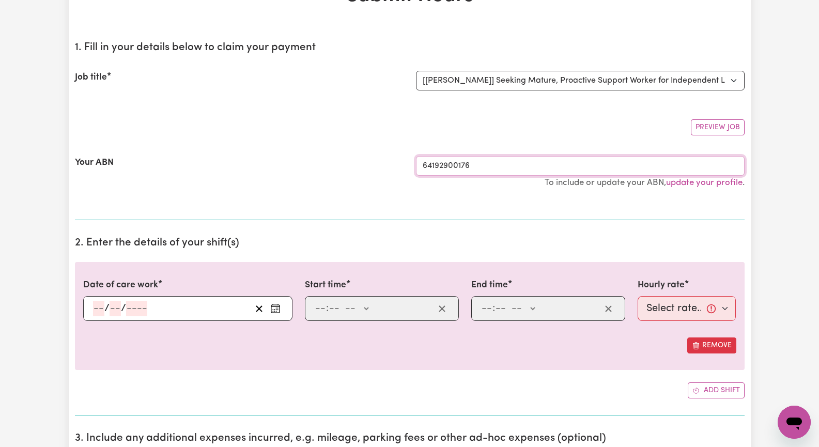
scroll to position [103, 0]
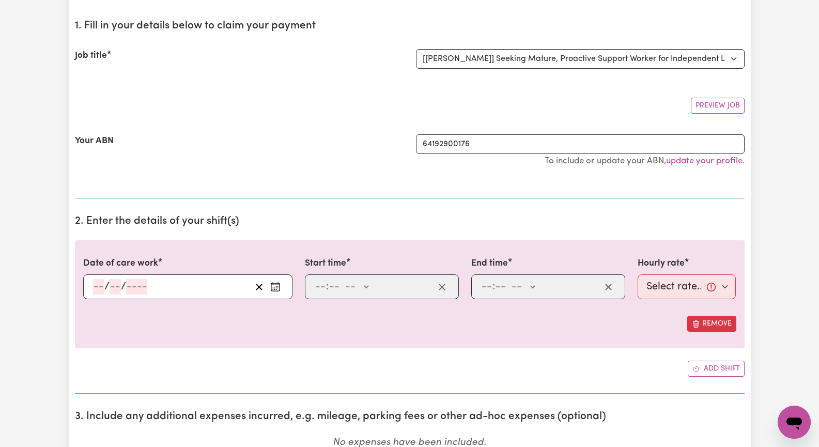
click at [271, 287] on rect "Enter the date of care work" at bounding box center [275, 287] width 8 height 8
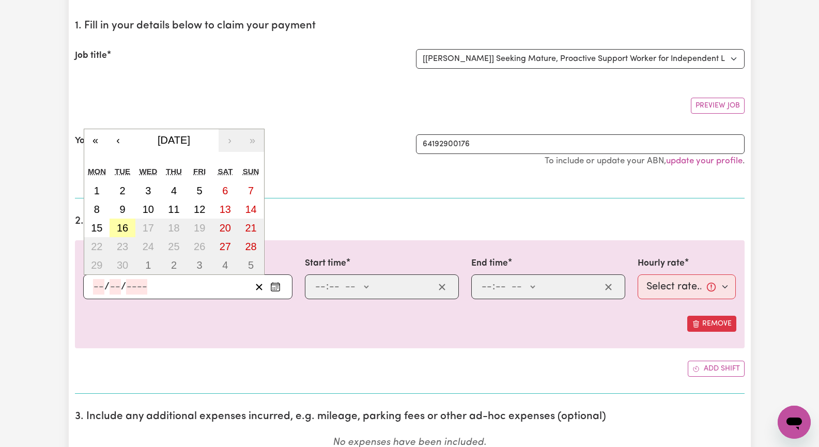
click at [124, 230] on abbr "16" at bounding box center [122, 227] width 11 height 11
type input "[DATE]"
type input "16"
type input "9"
type input "2025"
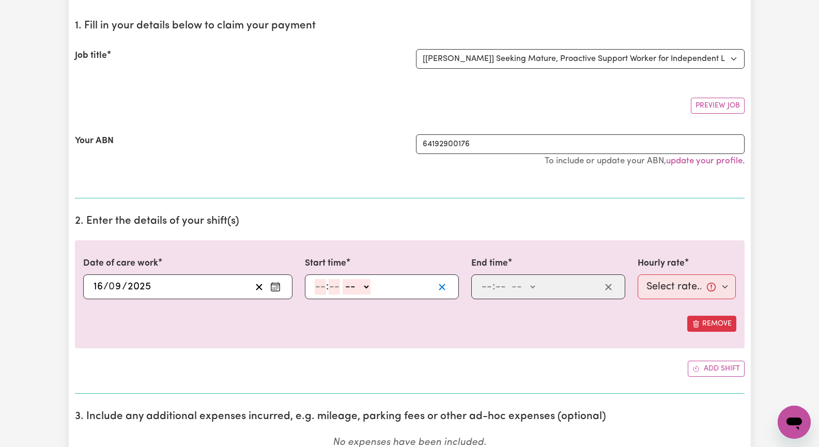
drag, startPoint x: 317, startPoint y: 284, endPoint x: 437, endPoint y: 285, distance: 119.9
click at [319, 283] on input "number" at bounding box center [320, 287] width 11 height 16
type input "2"
type input "0"
click at [366, 287] on select "-- AM PM" at bounding box center [355, 287] width 28 height 16
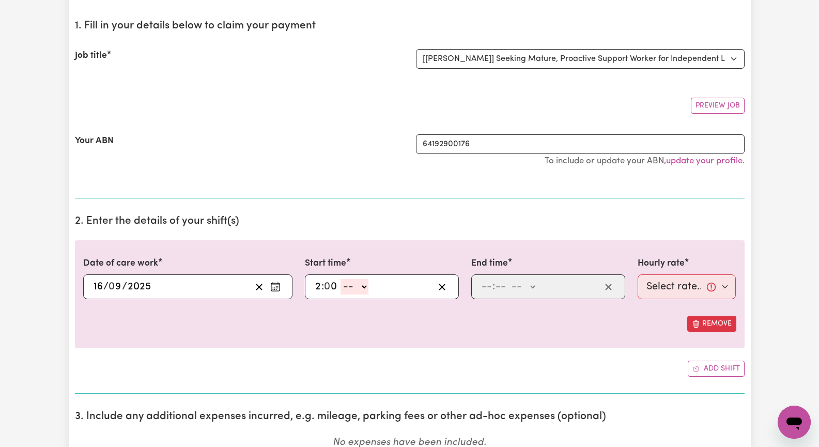
select select "pm"
click at [341, 279] on select "-- AM PM" at bounding box center [355, 287] width 28 height 16
type input "14:00"
drag, startPoint x: 484, startPoint y: 285, endPoint x: 536, endPoint y: 284, distance: 51.7
click at [485, 285] on input "number" at bounding box center [486, 287] width 11 height 16
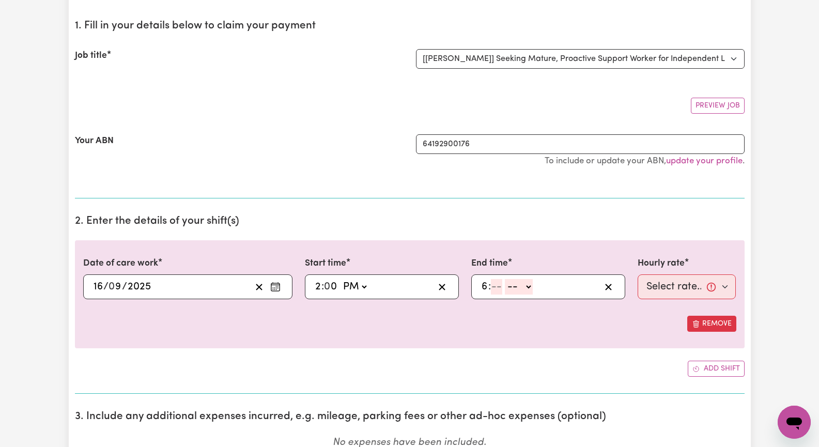
type input "6"
type input "0"
click at [532, 288] on select "-- AM PM" at bounding box center [522, 287] width 28 height 16
select select "am"
click at [508, 279] on select "-- AM PM" at bounding box center [522, 287] width 28 height 16
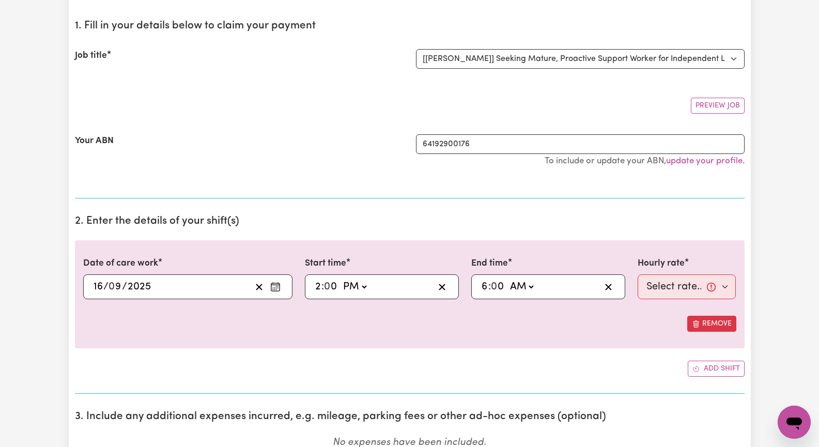
type input "06:00"
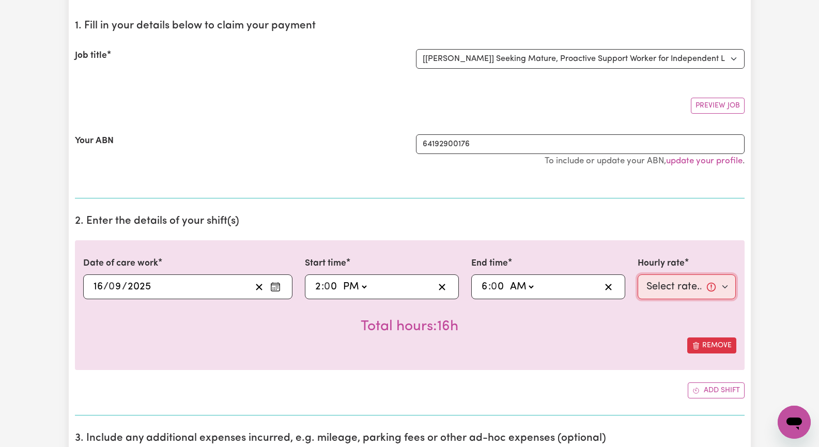
click at [726, 285] on select "Select rate... $62.00 (Weekday)" at bounding box center [687, 287] width 99 height 25
select select "62-Weekday"
click at [638, 275] on select "Select rate... $62.00 (Weekday)" at bounding box center [687, 287] width 99 height 25
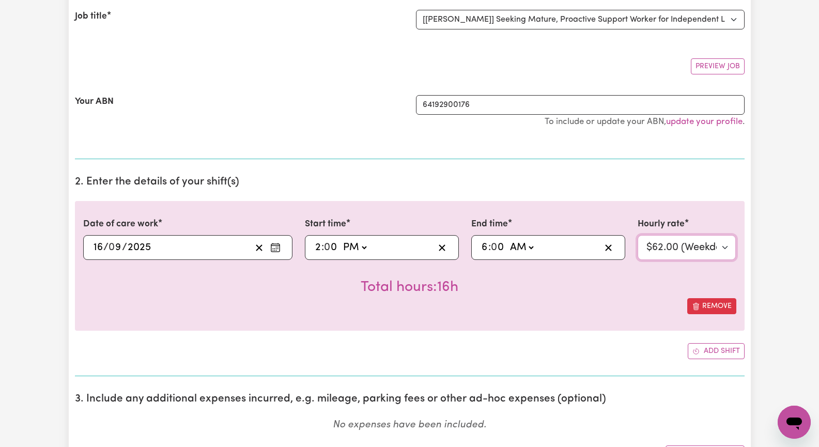
scroll to position [155, 0]
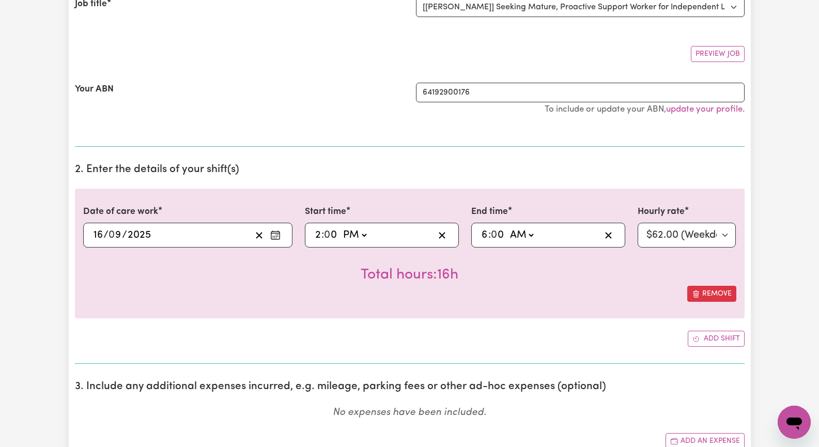
click at [531, 235] on select "AM PM" at bounding box center [522, 235] width 28 height 16
select select "pm"
click at [508, 227] on select "AM PM" at bounding box center [522, 235] width 28 height 16
type input "18:00"
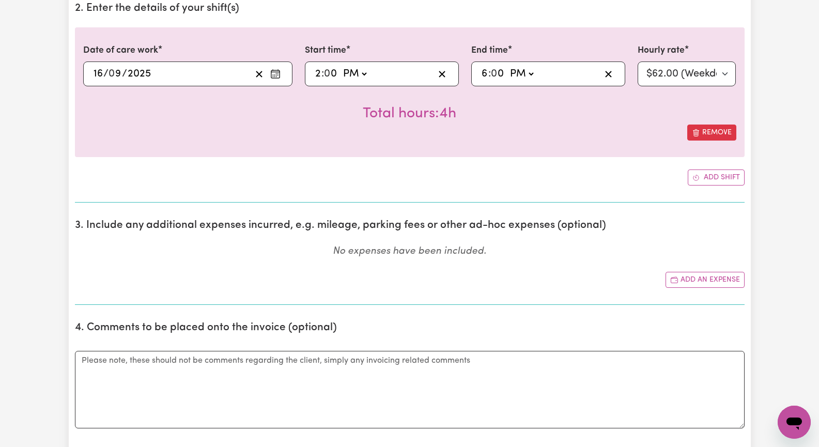
scroll to position [362, 0]
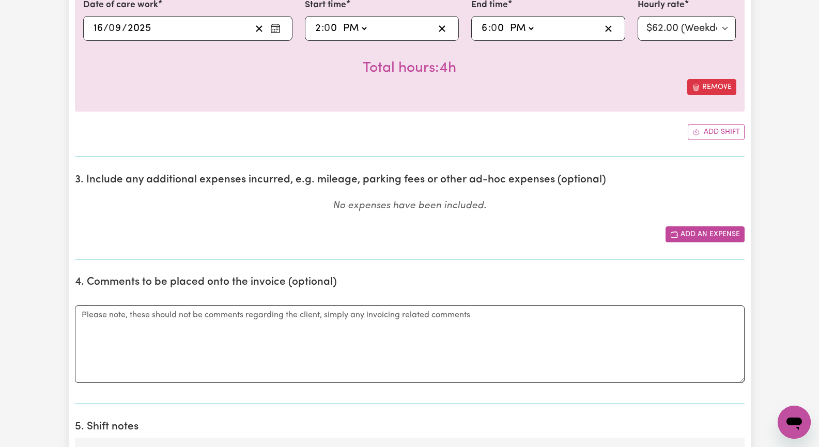
click at [710, 234] on button "Add an expense" at bounding box center [705, 234] width 79 height 16
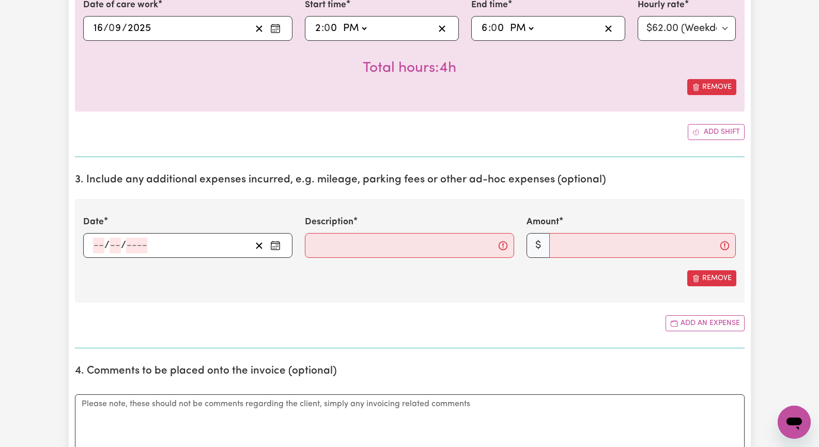
click at [279, 245] on icon "Enter the date of expense" at bounding box center [275, 245] width 10 height 10
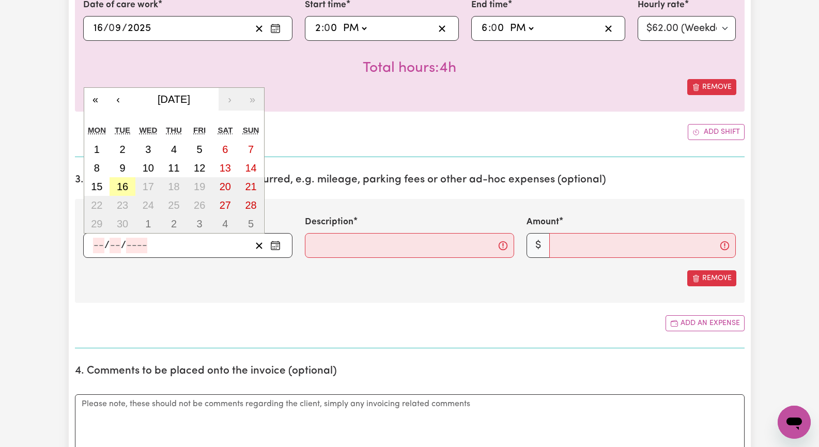
drag, startPoint x: 126, startPoint y: 189, endPoint x: 263, endPoint y: 233, distance: 143.4
click at [129, 189] on button "16" at bounding box center [123, 186] width 26 height 19
type input "[DATE]"
type input "16"
type input "9"
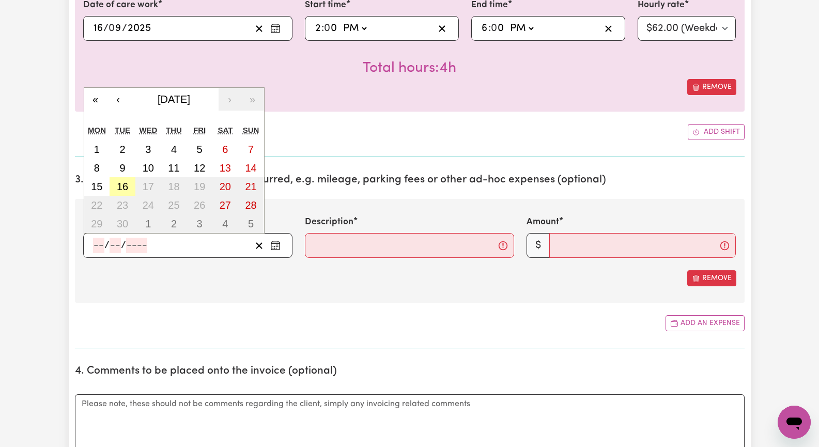
type input "2025"
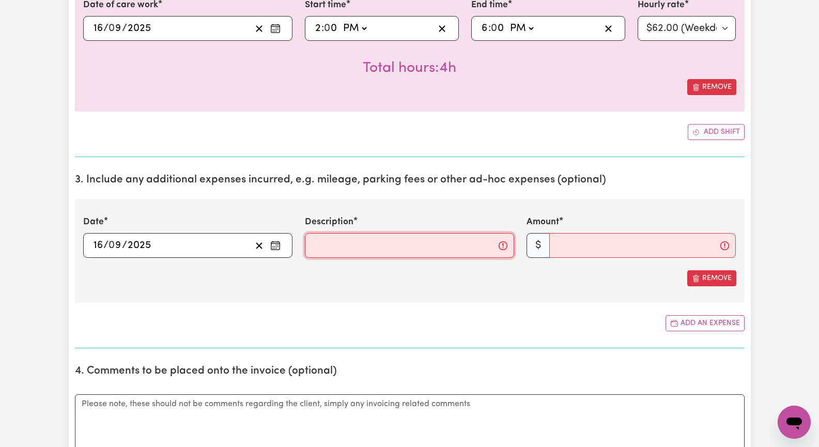
click at [332, 249] on input "Description" at bounding box center [409, 245] width 209 height 25
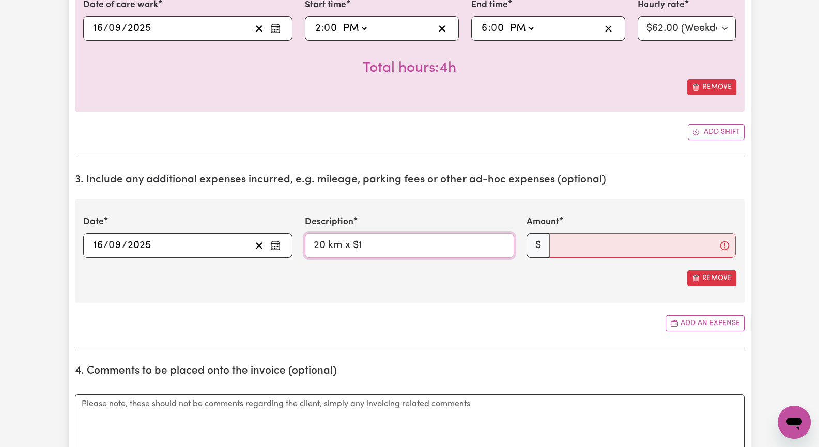
type input "20 km x $1"
click at [568, 246] on input "Amount" at bounding box center [643, 245] width 187 height 25
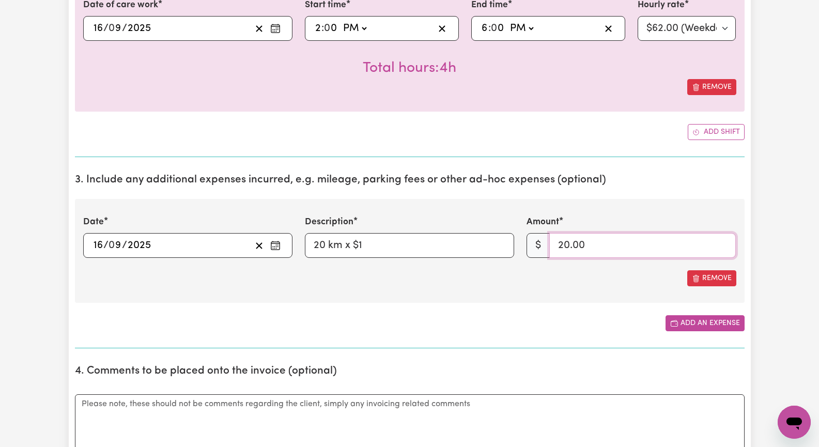
type input "20.00"
click at [704, 323] on button "Add an expense" at bounding box center [705, 323] width 79 height 16
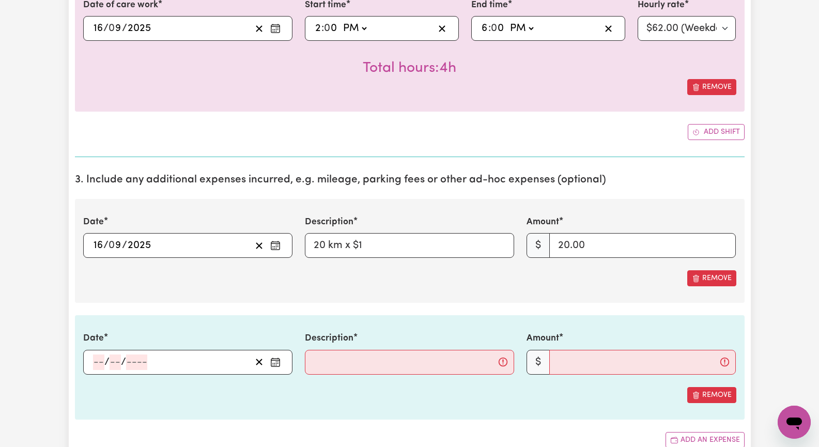
click at [276, 362] on icon "Enter the date of expense" at bounding box center [275, 362] width 10 height 10
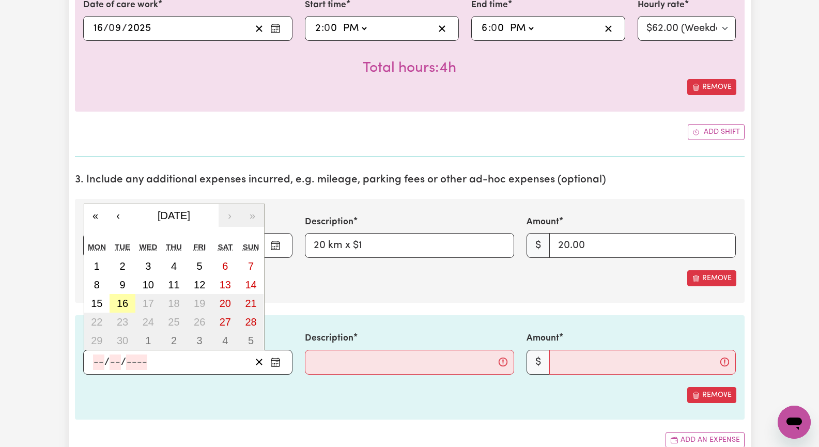
drag, startPoint x: 117, startPoint y: 303, endPoint x: 287, endPoint y: 355, distance: 177.8
click at [119, 305] on abbr "16" at bounding box center [122, 303] width 11 height 11
type input "[DATE]"
type input "16"
type input "9"
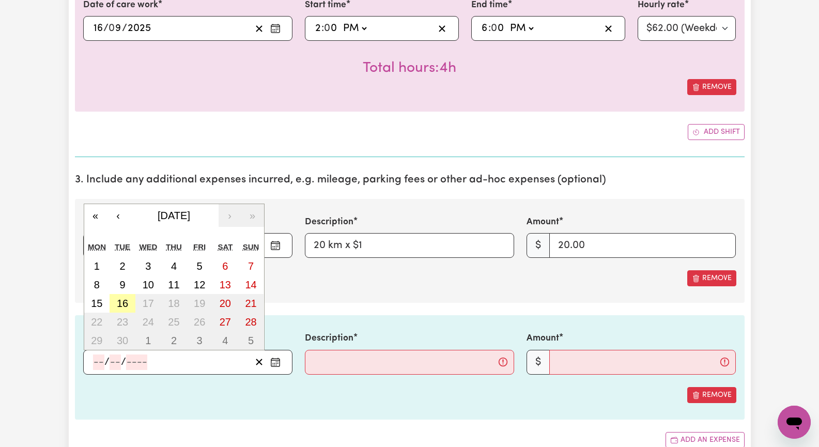
type input "2025"
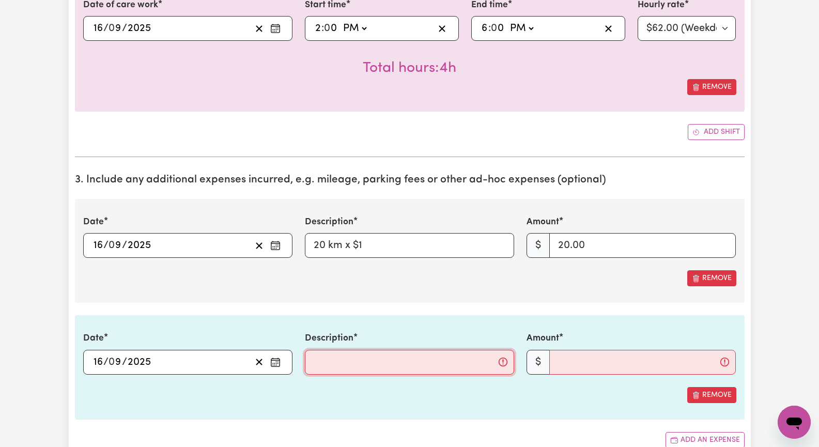
click at [336, 362] on input "Description" at bounding box center [409, 362] width 209 height 25
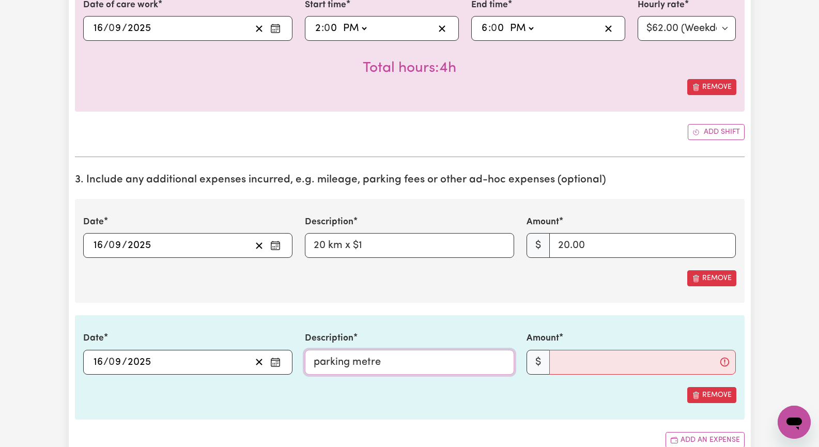
type input "parking metre"
click at [575, 358] on input "Amount" at bounding box center [643, 362] width 187 height 25
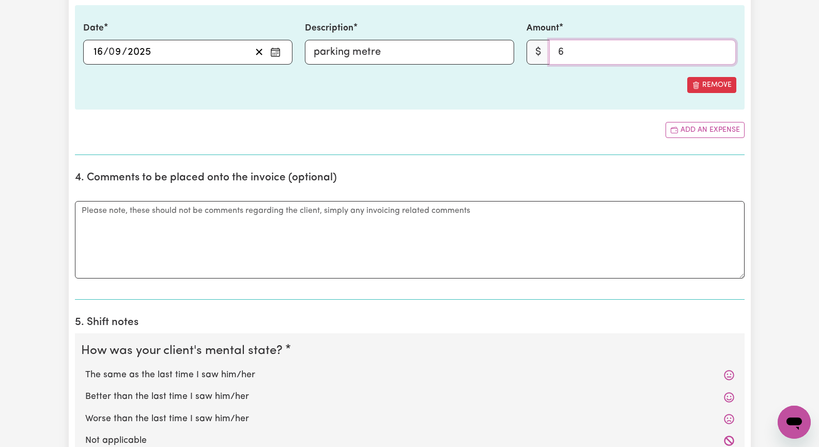
scroll to position [724, 0]
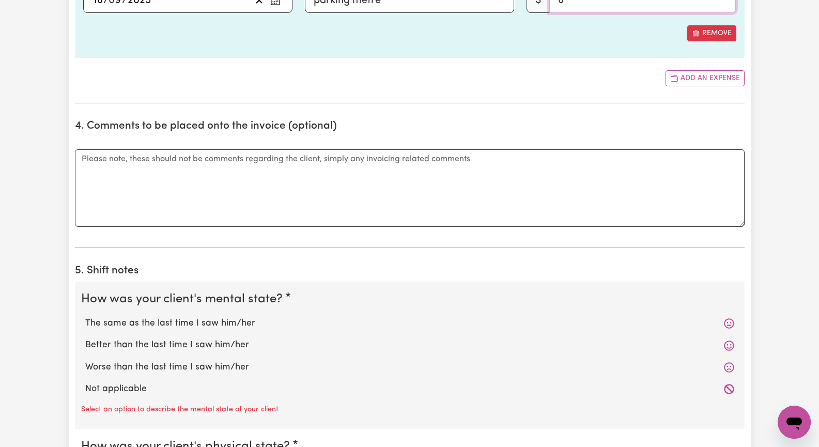
type input "6"
click at [243, 321] on label "The same as the last time I saw him/her" at bounding box center [409, 323] width 649 height 13
click at [85, 317] on input "The same as the last time I saw him/her" at bounding box center [85, 316] width 1 height 1
radio input "true"
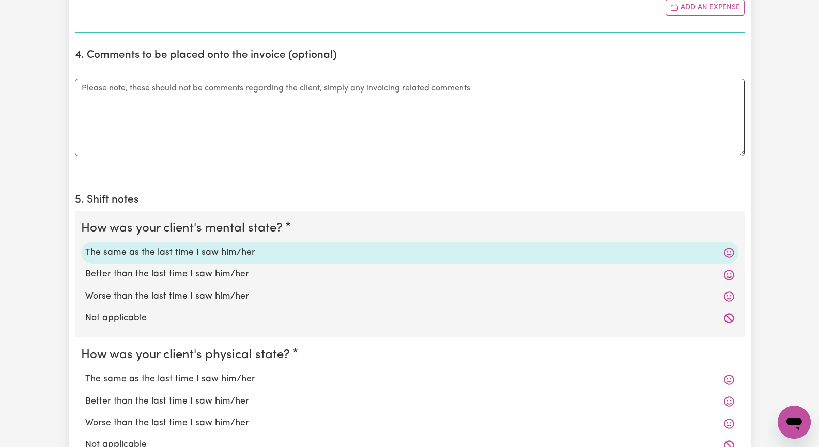
scroll to position [827, 0]
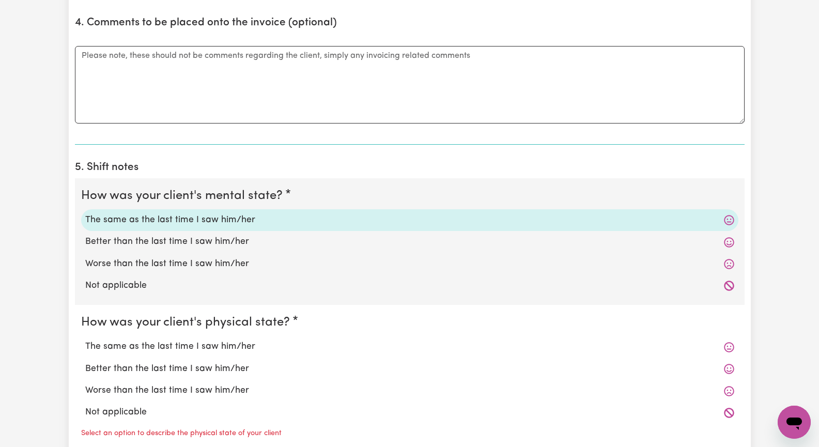
click at [252, 346] on label "The same as the last time I saw him/her" at bounding box center [409, 346] width 649 height 13
click at [85, 340] on input "The same as the last time I saw him/her" at bounding box center [85, 340] width 1 height 1
radio input "true"
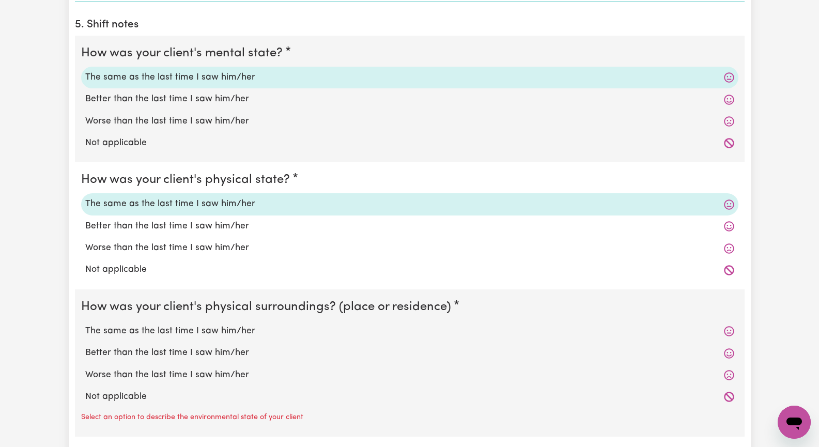
scroll to position [982, 0]
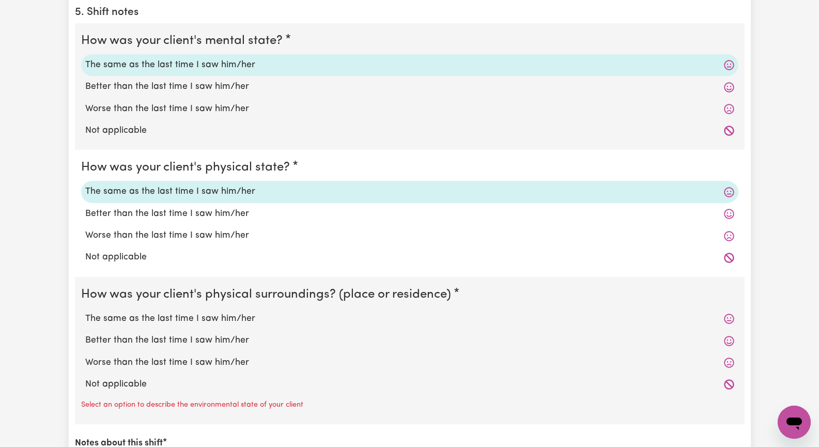
drag, startPoint x: 150, startPoint y: 385, endPoint x: 229, endPoint y: 386, distance: 78.6
click at [150, 385] on label "Not applicable" at bounding box center [409, 384] width 649 height 13
click at [85, 378] on input "Not applicable" at bounding box center [85, 377] width 1 height 1
radio input "true"
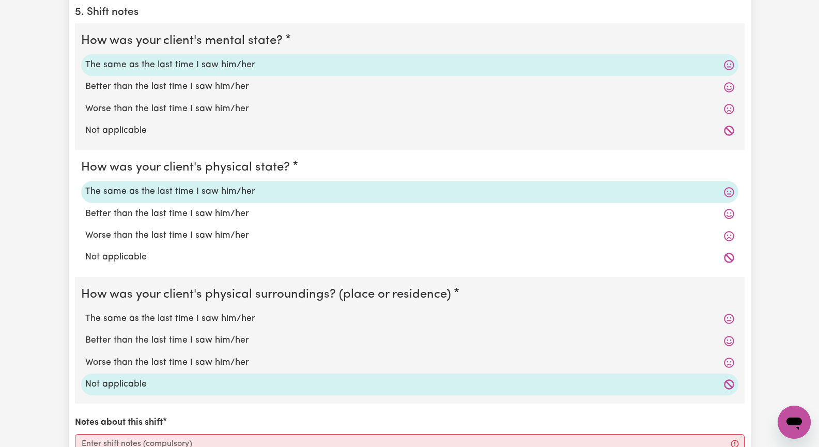
scroll to position [1137, 0]
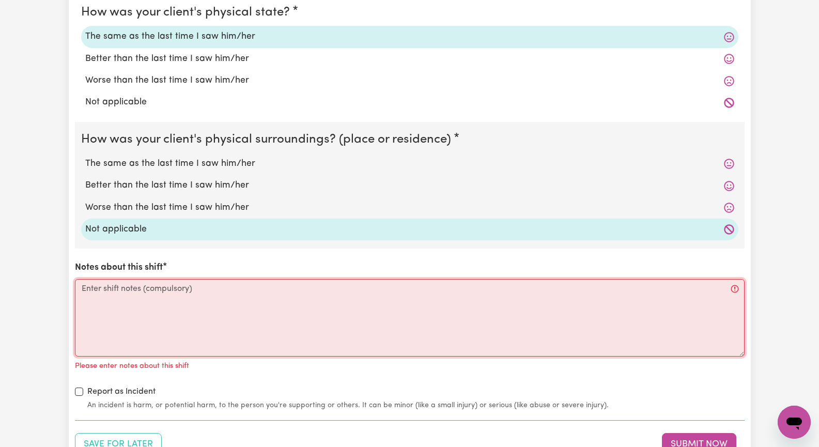
click at [179, 332] on textarea "Notes about this shift" at bounding box center [410, 318] width 670 height 78
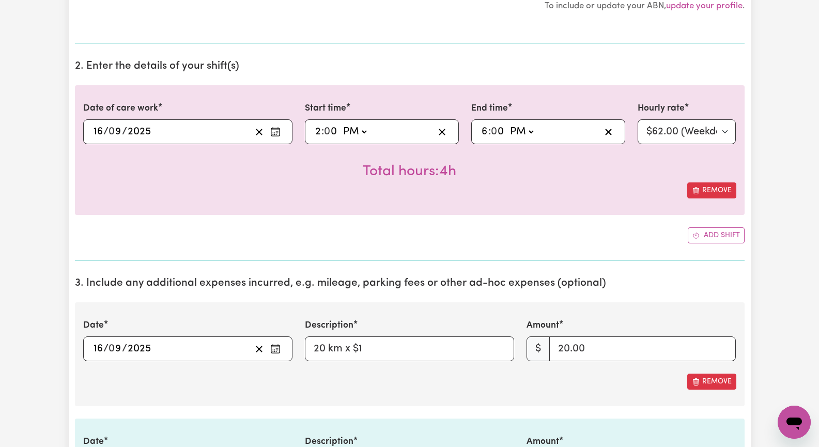
scroll to position [414, 0]
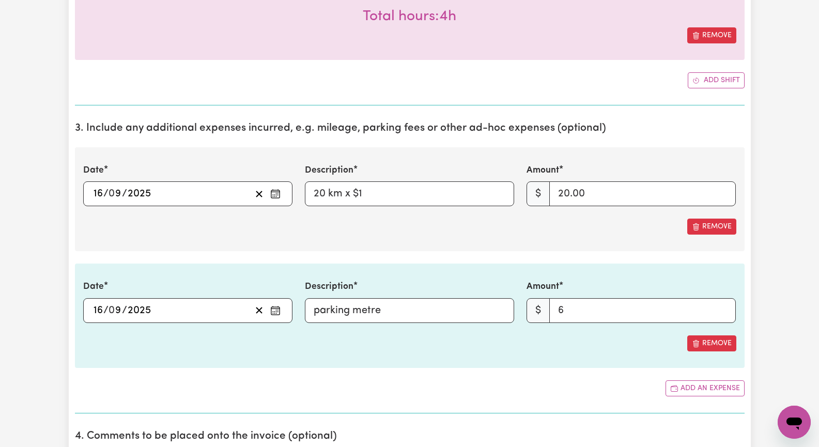
type textarea "[PERSON_NAME] was waiting at the front for me and wanted to go out and see a mo…"
click at [573, 313] on input "6" at bounding box center [643, 310] width 187 height 25
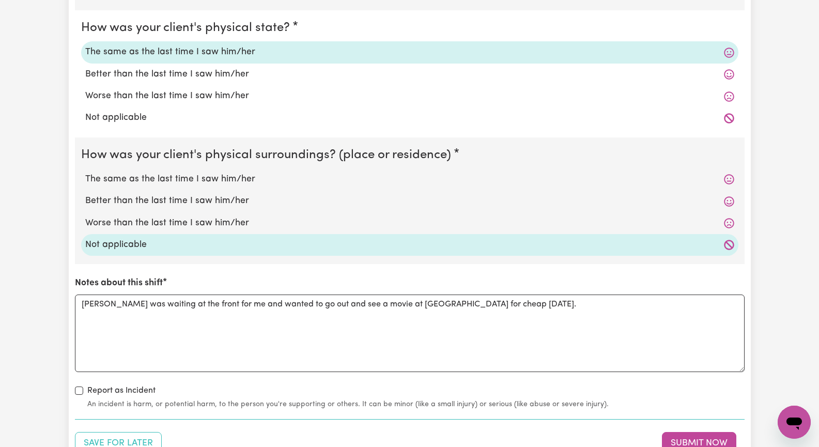
scroll to position [1189, 0]
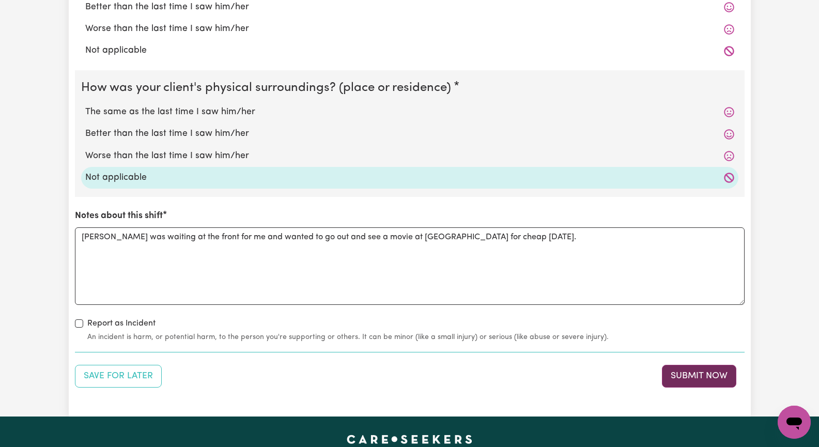
type input "7"
click at [704, 374] on button "Submit Now" at bounding box center [699, 376] width 74 height 23
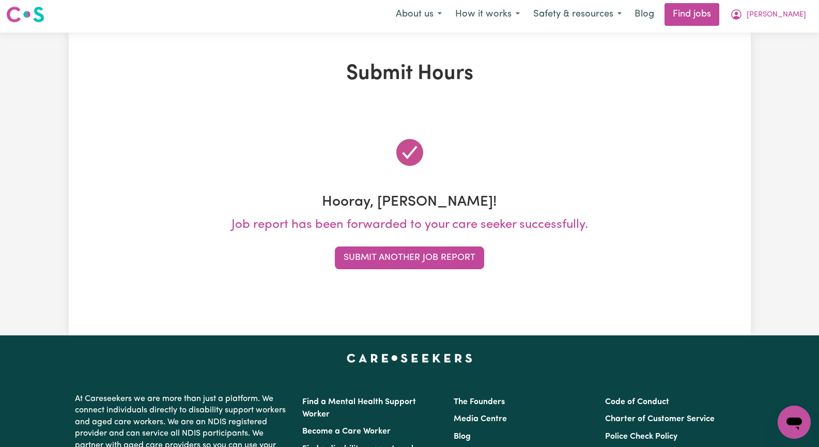
scroll to position [0, 0]
